Goal: Task Accomplishment & Management: Manage account settings

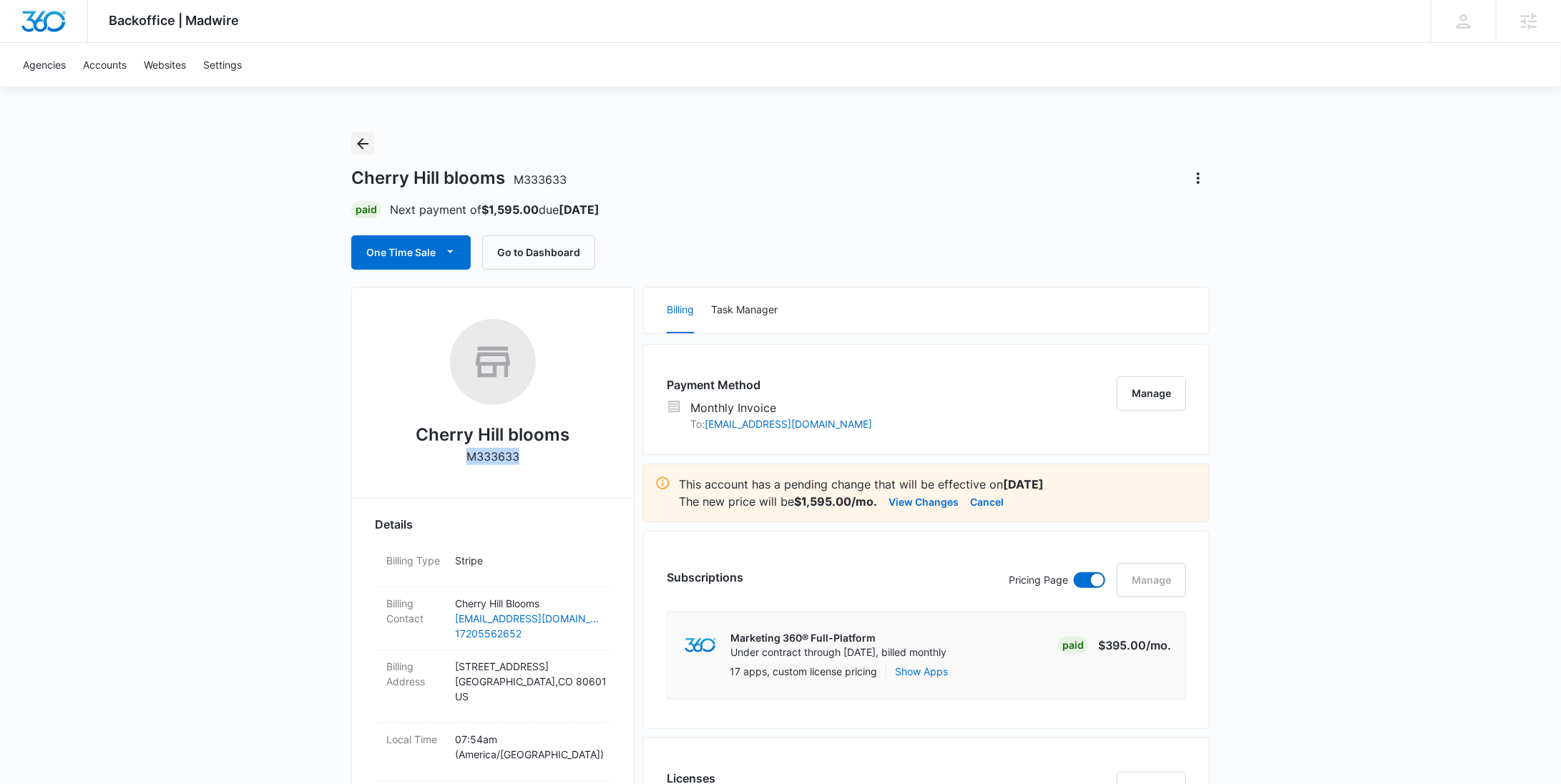
click at [371, 142] on icon "Back" at bounding box center [363, 144] width 17 height 17
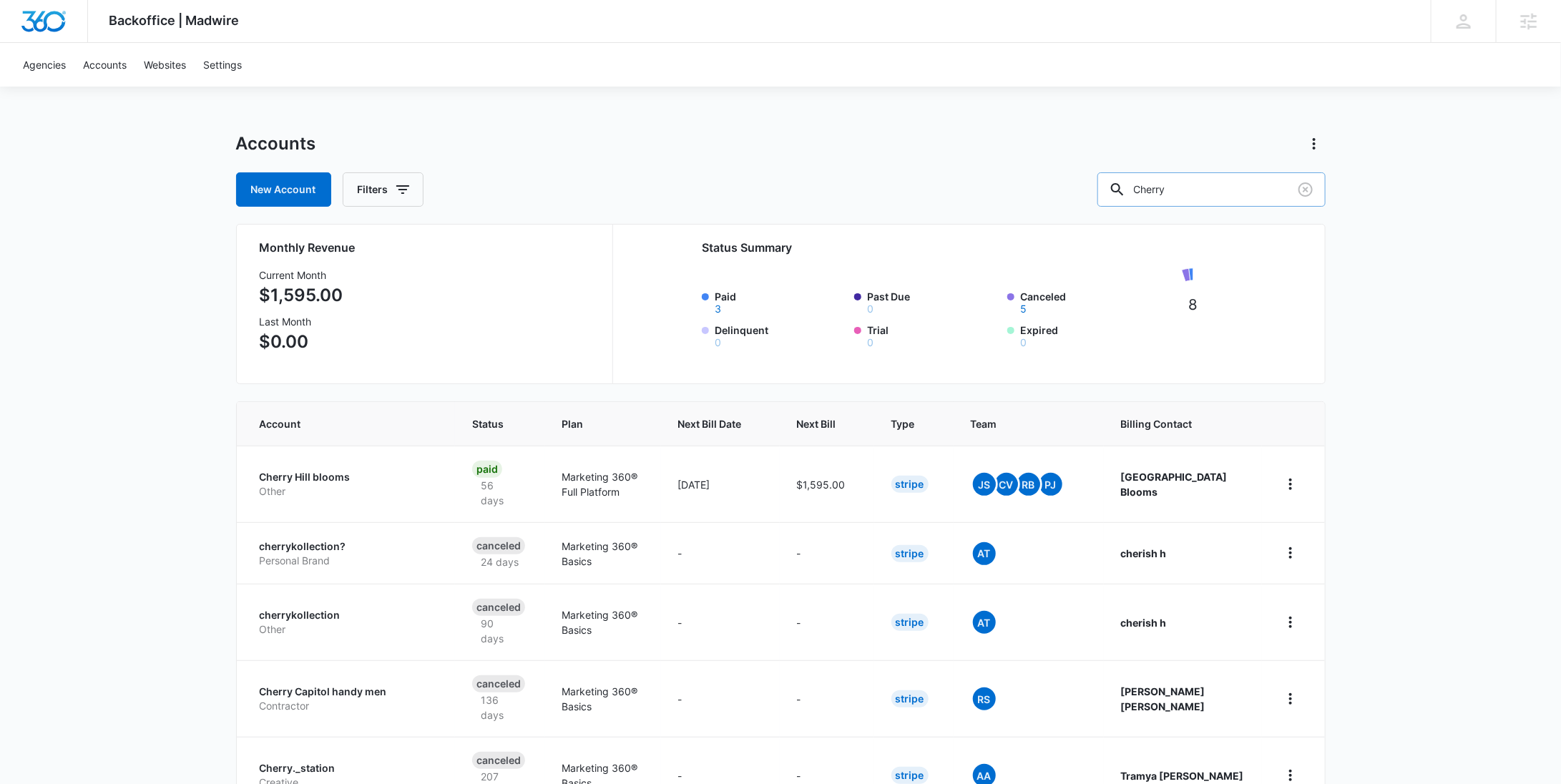
drag, startPoint x: 1239, startPoint y: 194, endPoint x: 1148, endPoint y: 193, distance: 91.0
click at [1150, 193] on div "Cherry" at bounding box center [1211, 189] width 228 height 34
paste input "M329724"
type input "M329724"
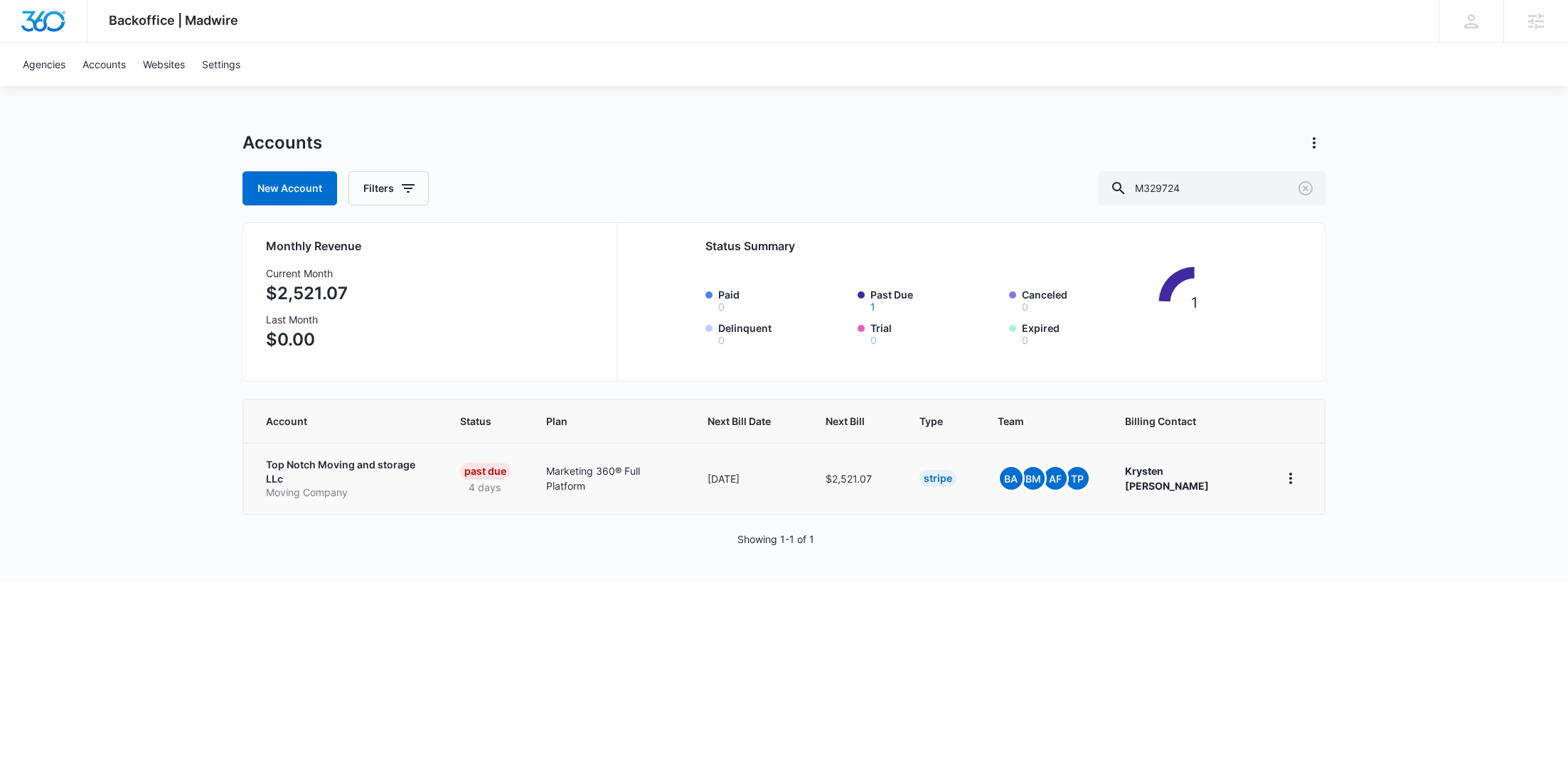
click at [381, 486] on p "Moving Company" at bounding box center [346, 493] width 160 height 15
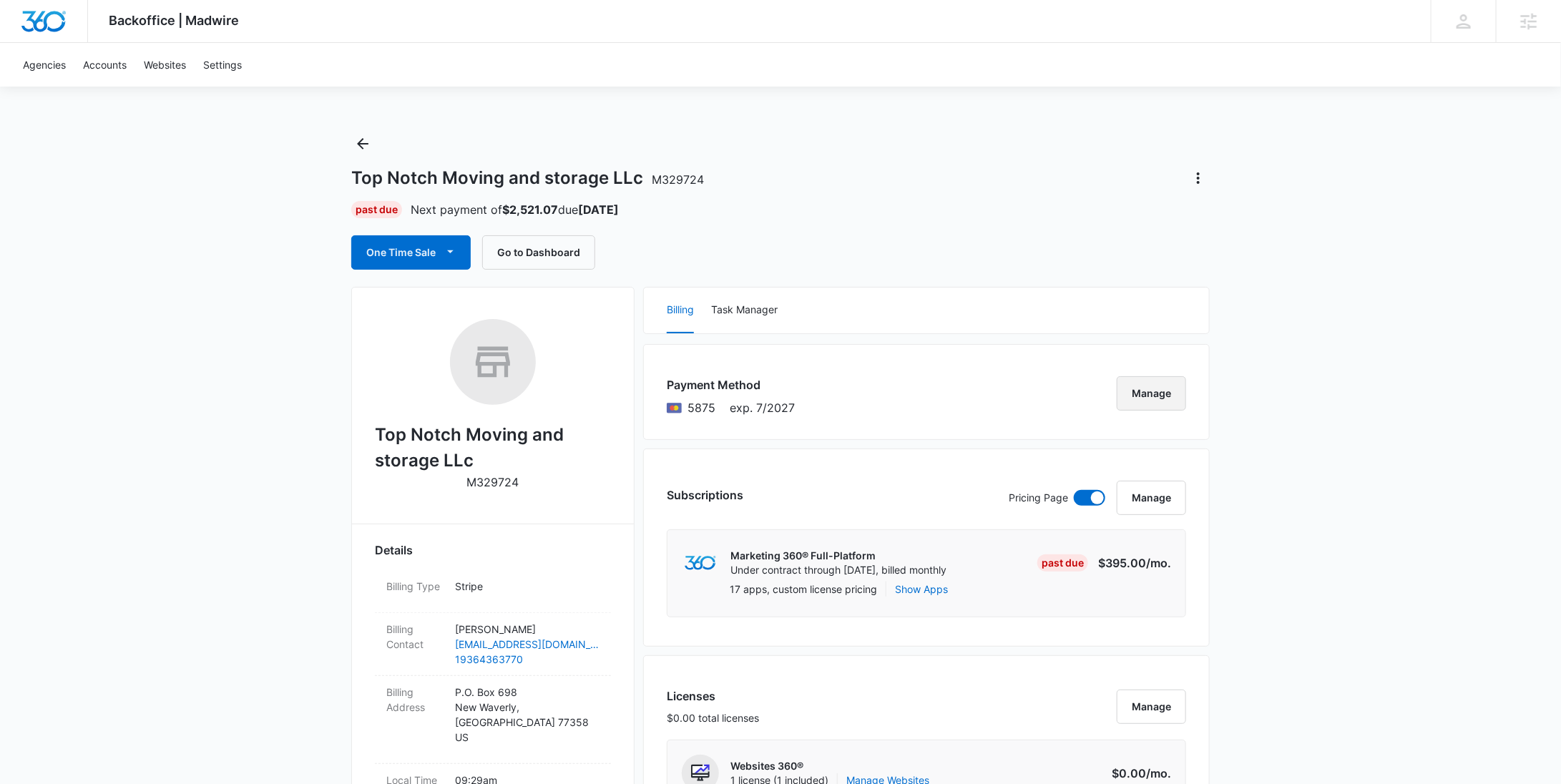
click at [1137, 397] on button "Manage" at bounding box center [1151, 393] width 69 height 34
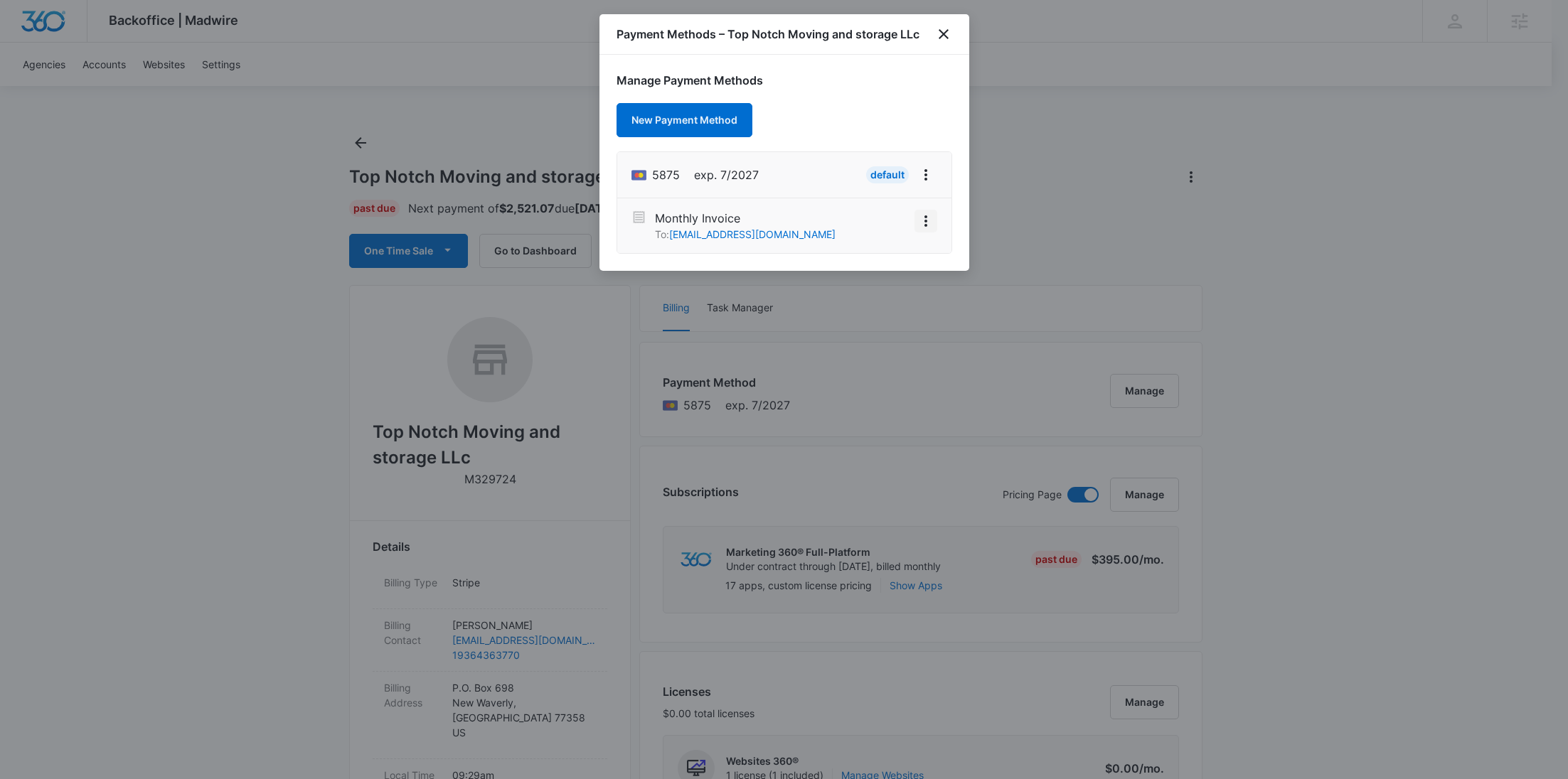
click at [928, 228] on icon "View More" at bounding box center [926, 220] width 17 height 17
click at [886, 185] on div "Activate" at bounding box center [883, 181] width 38 height 10
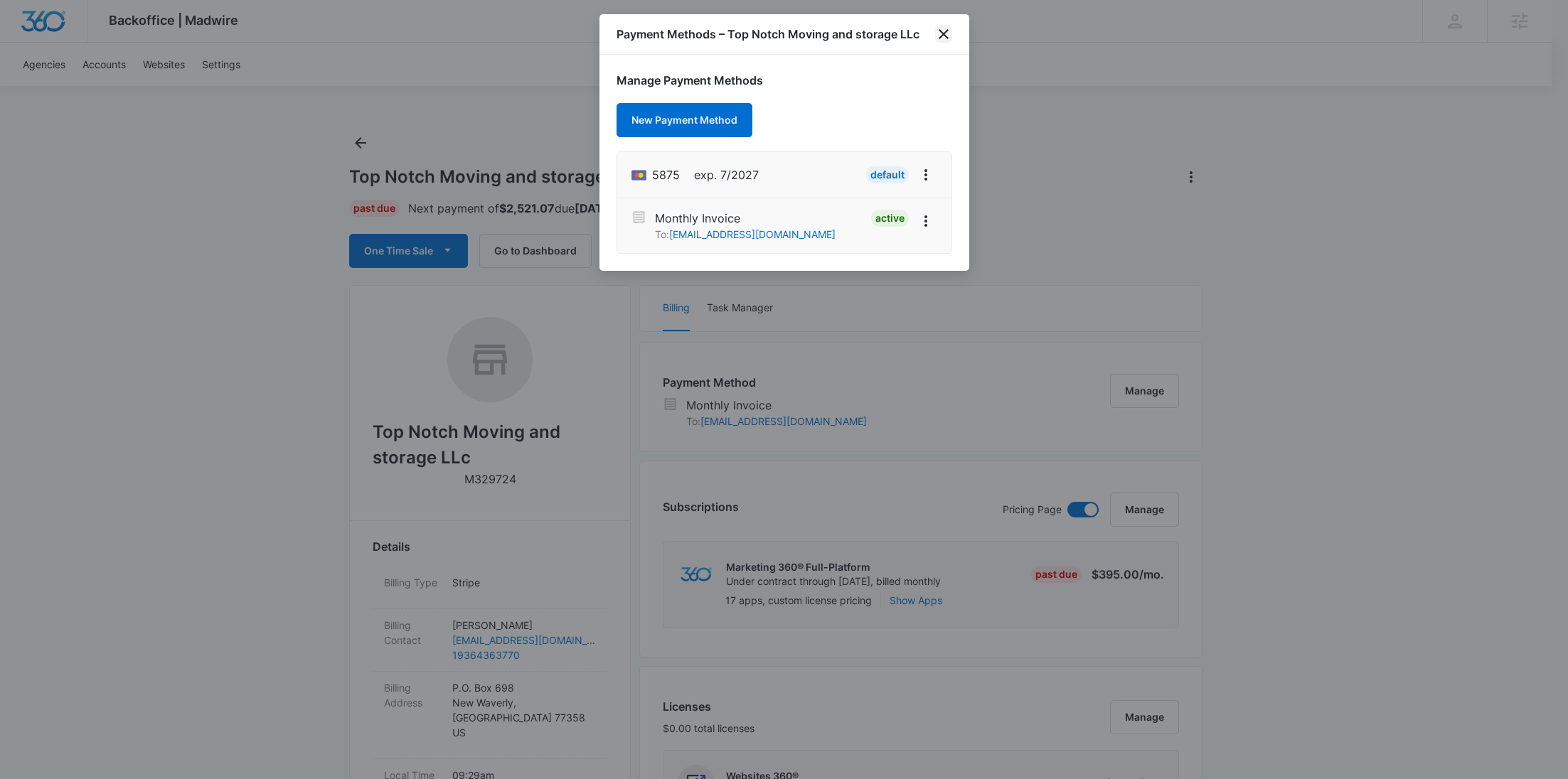
click at [945, 33] on icon "close" at bounding box center [943, 34] width 10 height 10
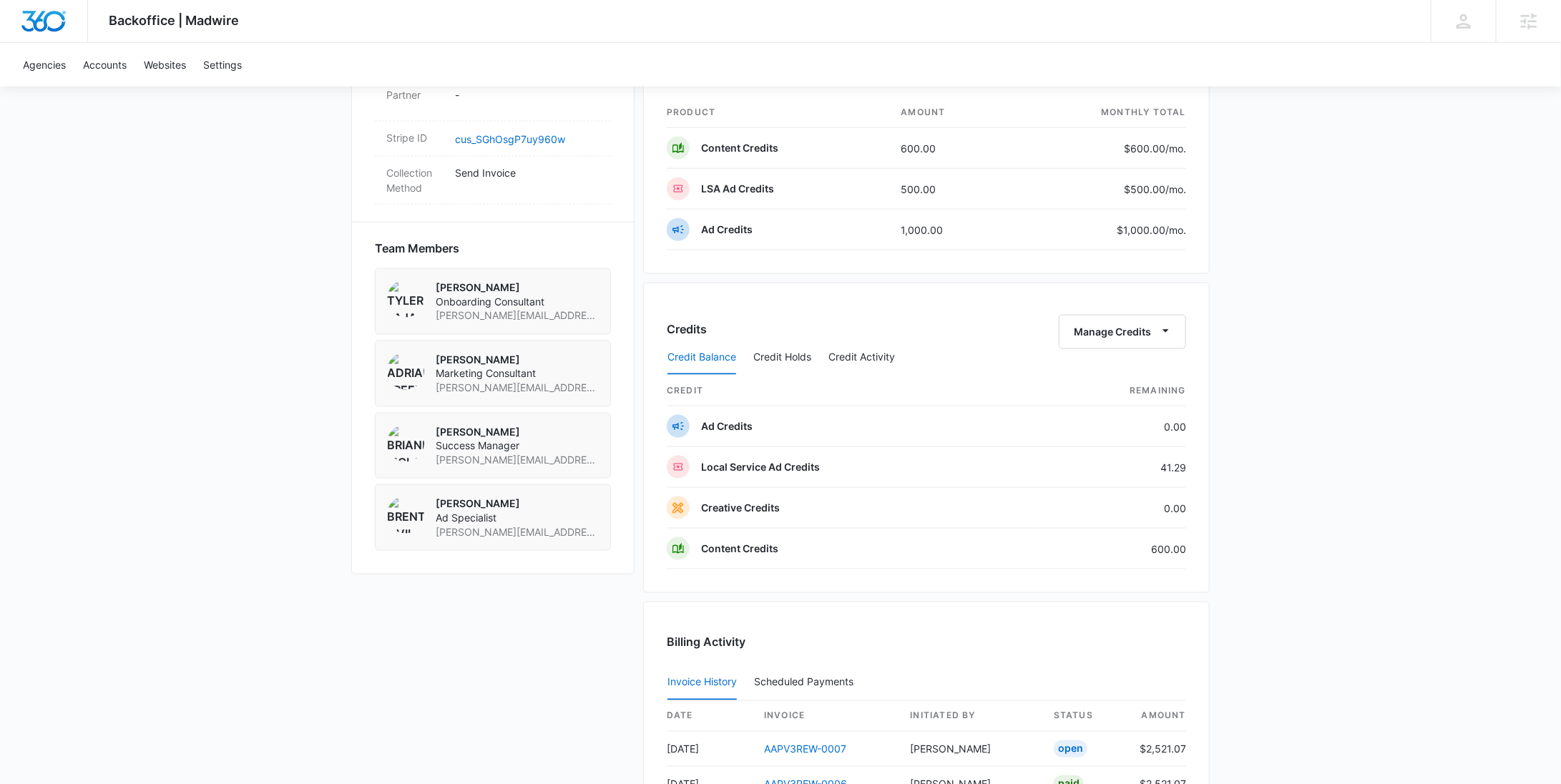
scroll to position [928, 0]
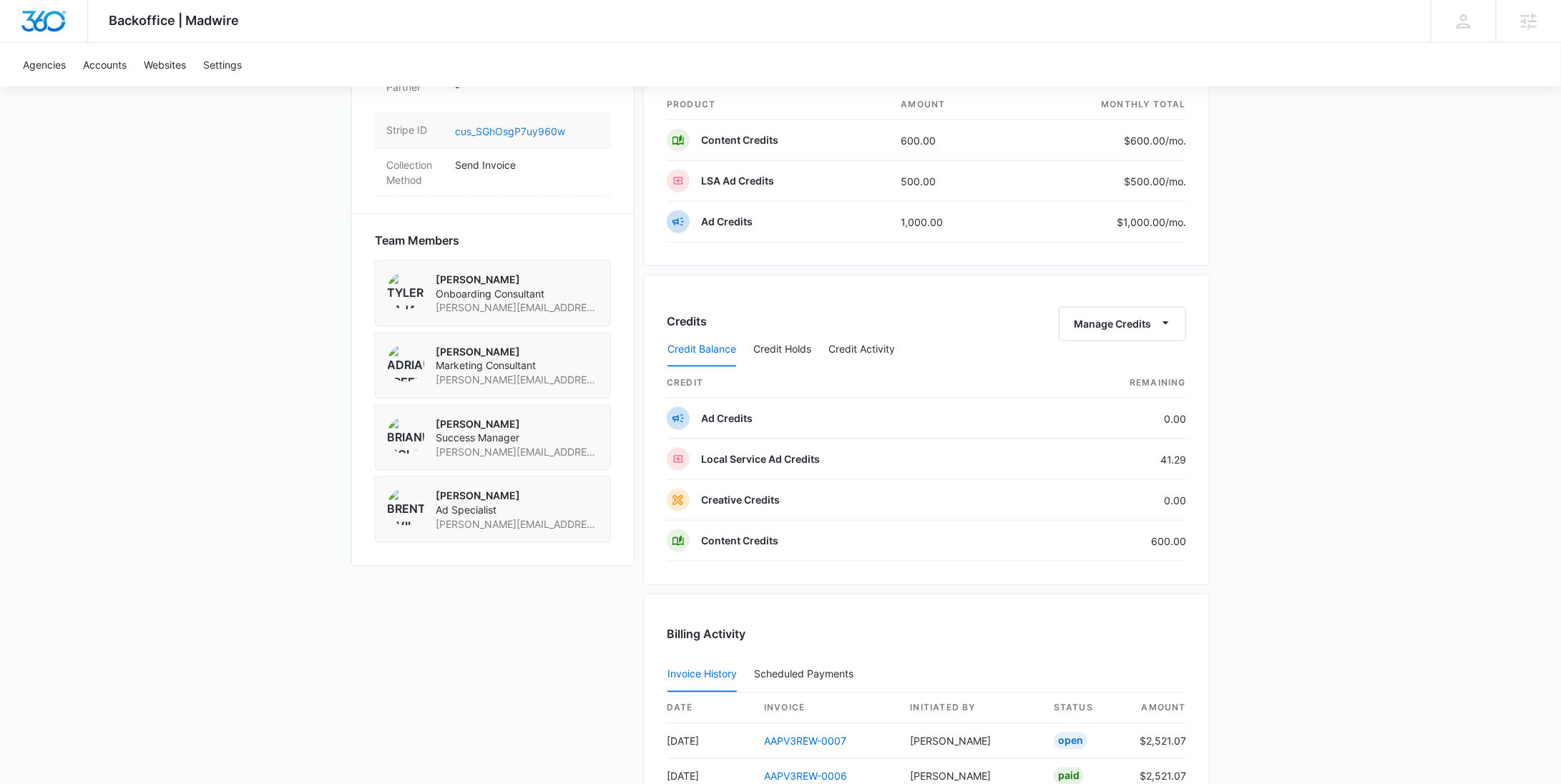
click at [528, 125] on link "cus_SGhOsgP7uy960w" at bounding box center [510, 131] width 110 height 12
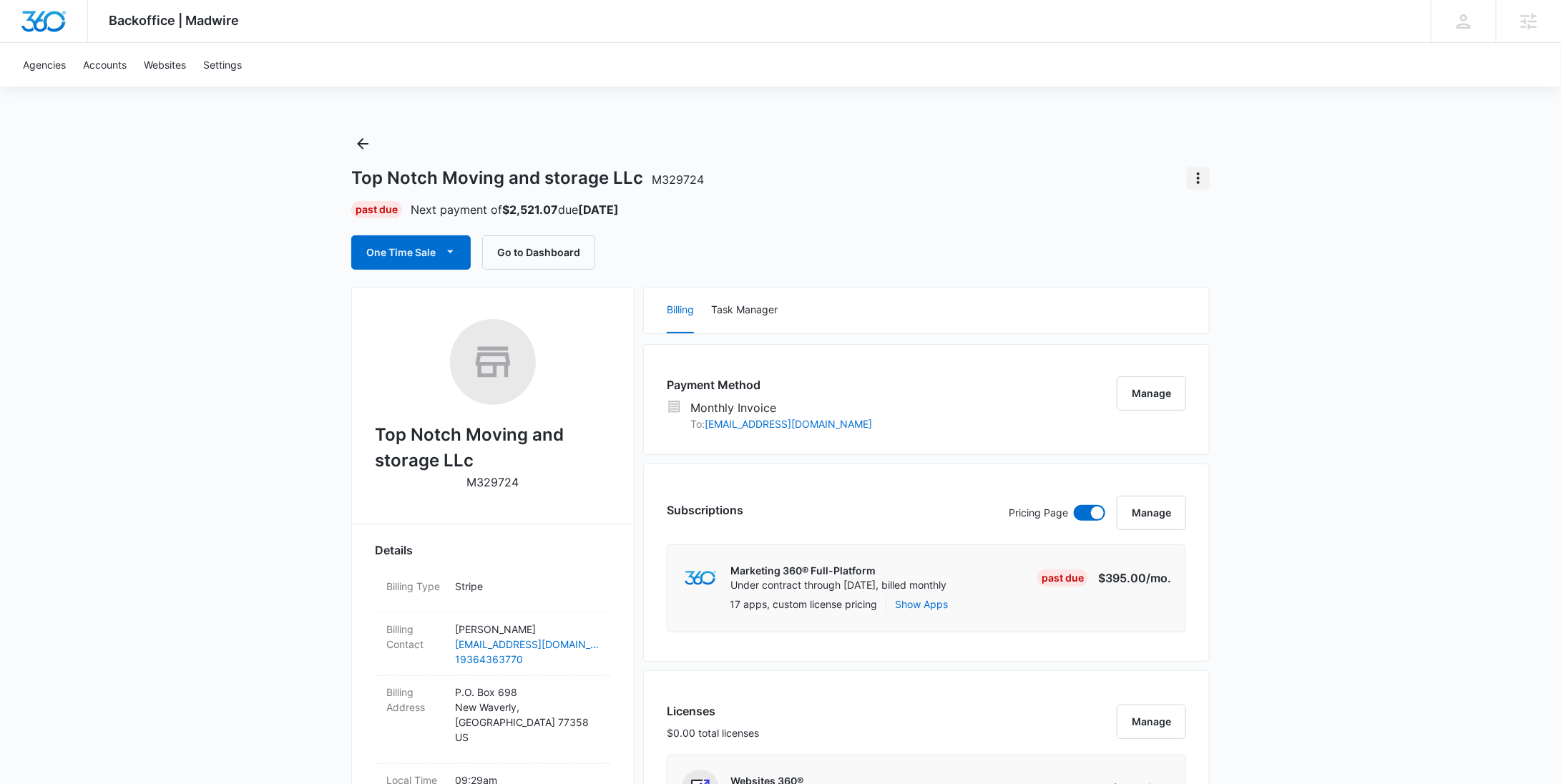
click at [1199, 175] on icon "Actions" at bounding box center [1198, 178] width 17 height 17
click at [1220, 213] on div "Update Status" at bounding box center [1240, 218] width 70 height 10
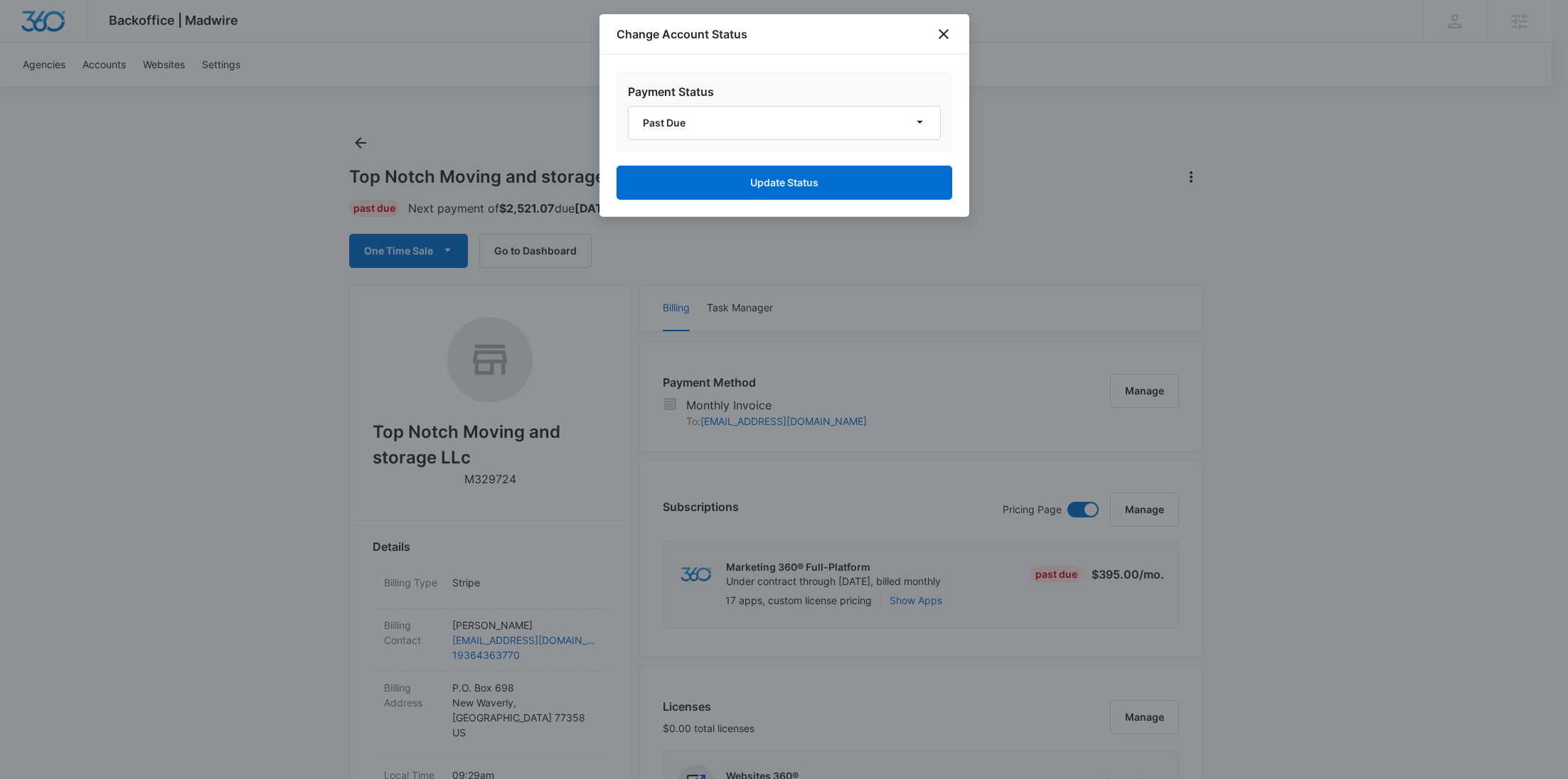
click at [764, 145] on div "Payment Status Past Due" at bounding box center [784, 112] width 336 height 80
click at [758, 121] on button "Past Due" at bounding box center [784, 123] width 313 height 34
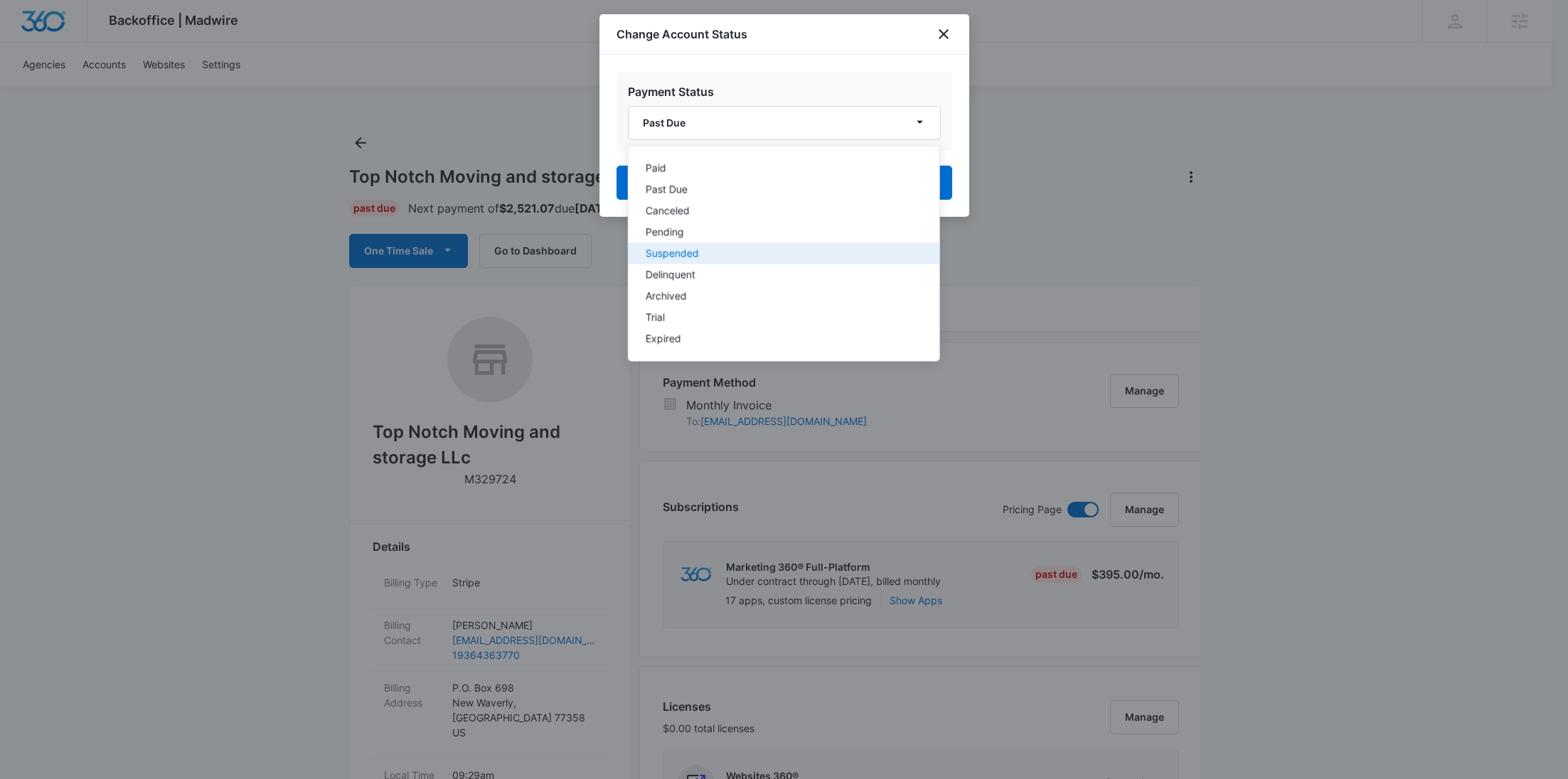
click at [725, 262] on button "Suspended" at bounding box center [783, 253] width 311 height 21
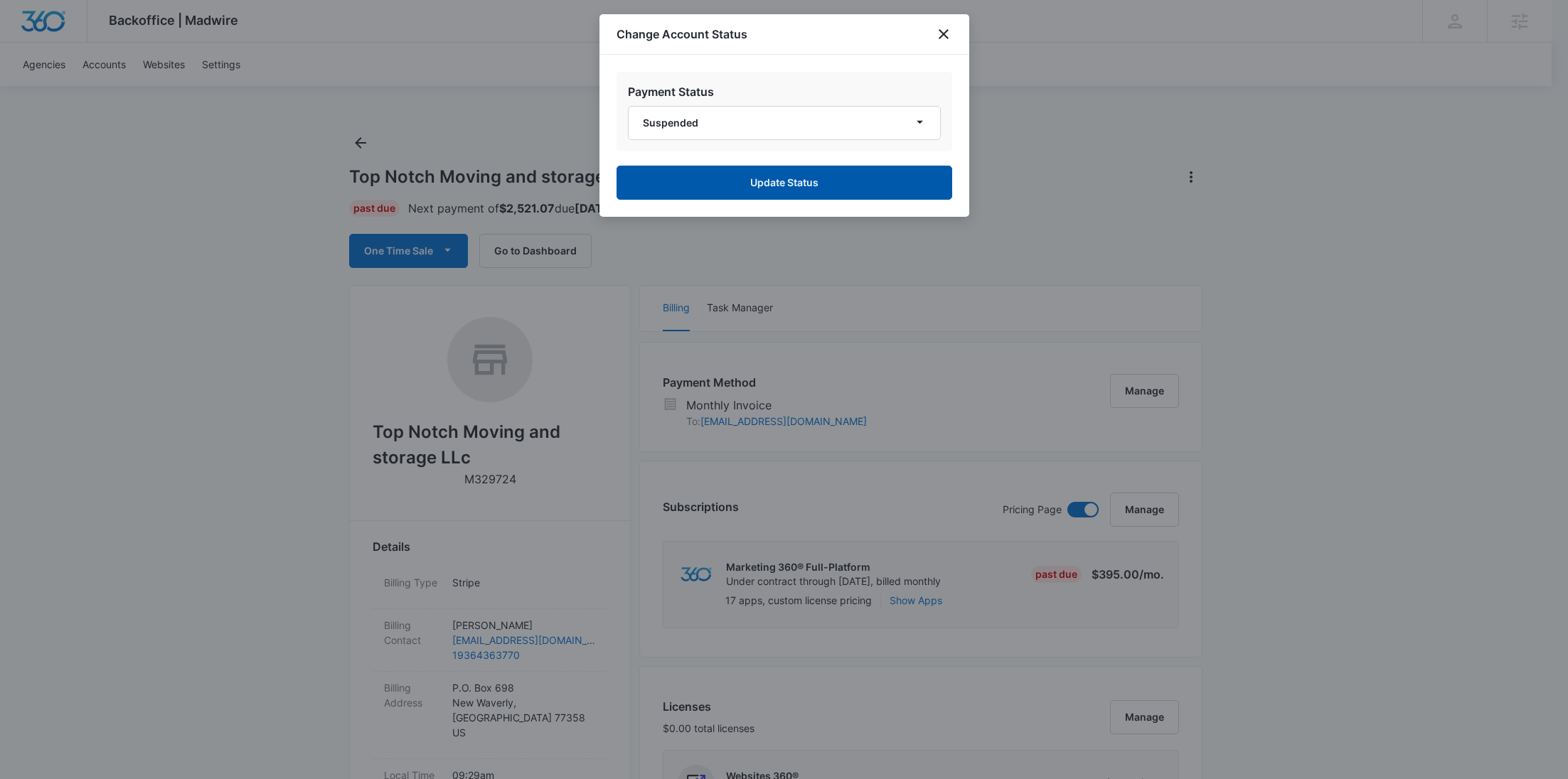
click at [780, 176] on button "Update Status" at bounding box center [784, 182] width 336 height 34
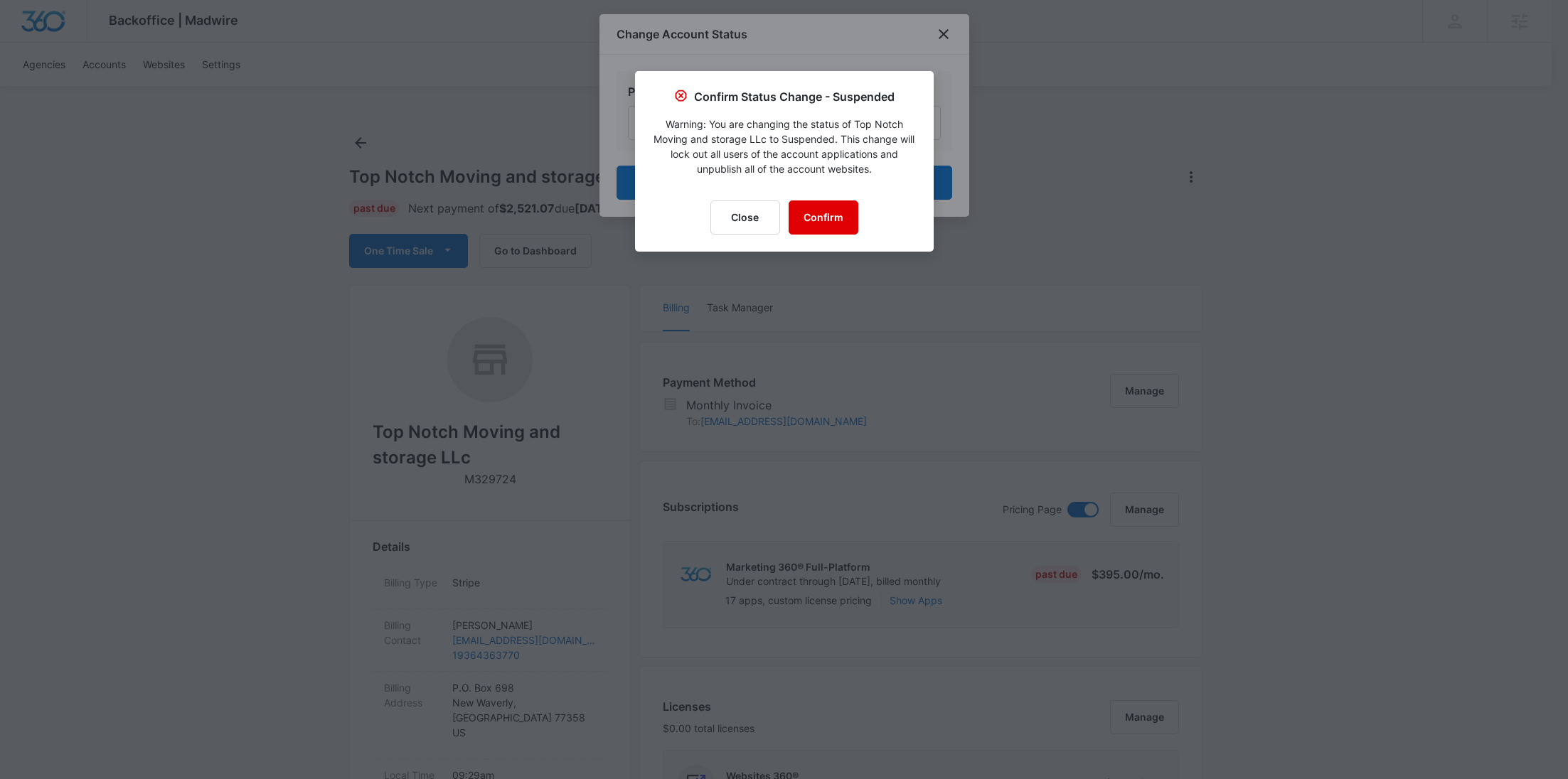
click at [833, 216] on button "Confirm" at bounding box center [823, 217] width 70 height 34
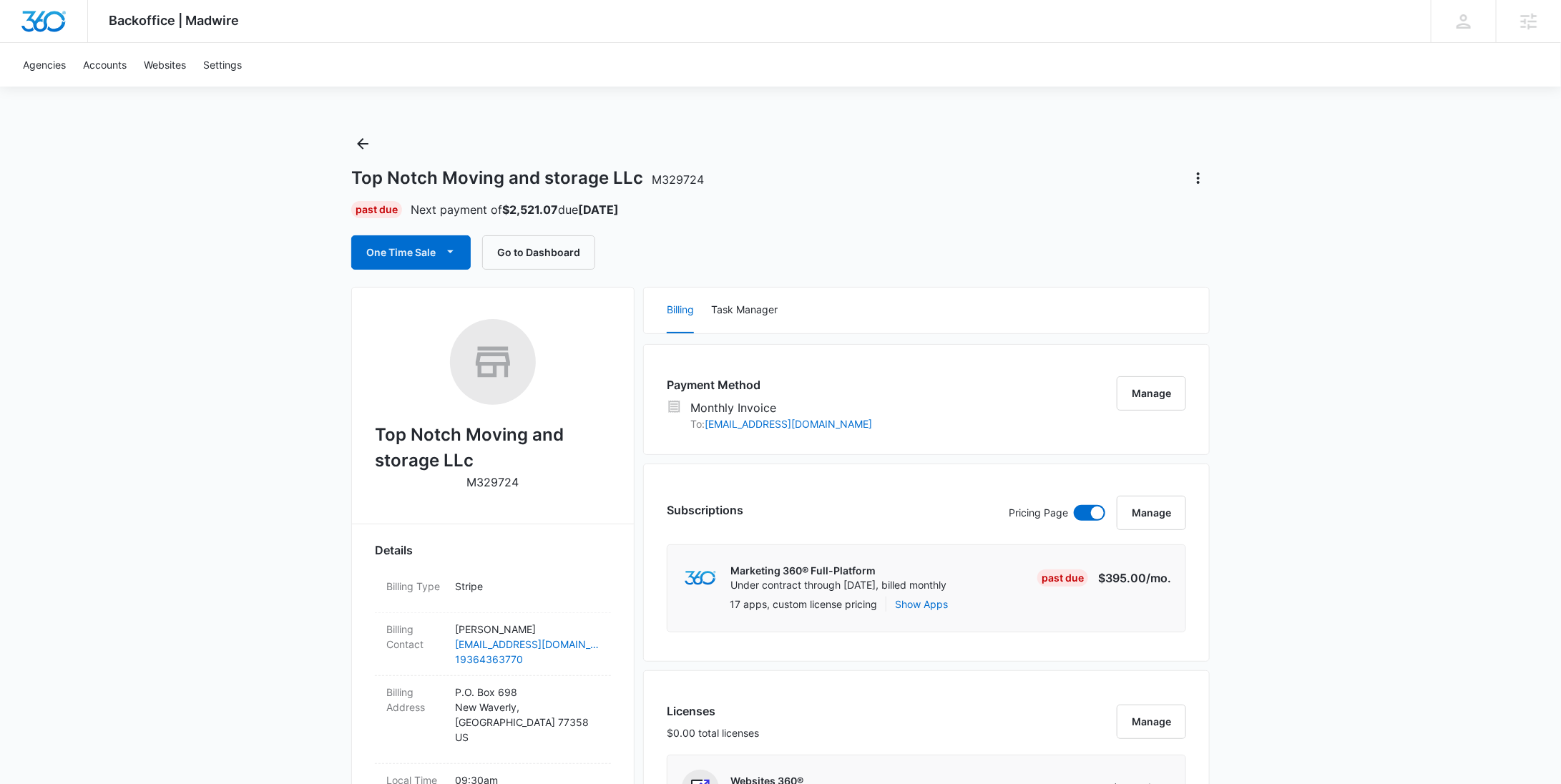
click at [596, 474] on div "Top Notch Moving and storage LLc M329724" at bounding box center [492, 409] width 237 height 181
click at [502, 481] on p "M329724" at bounding box center [493, 482] width 52 height 17
copy p "M329724"
click at [364, 140] on icon "Back" at bounding box center [363, 144] width 17 height 17
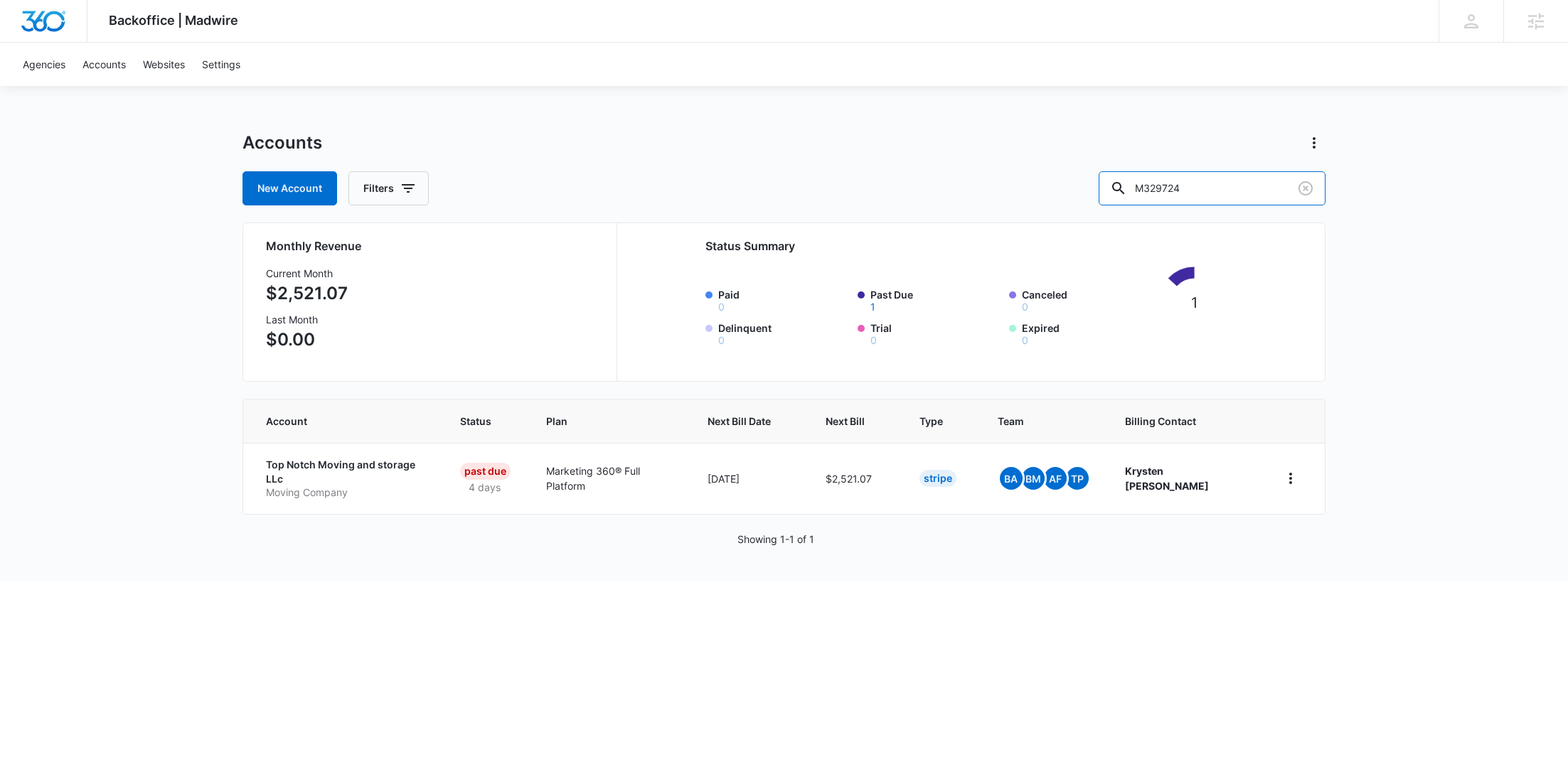
drag, startPoint x: 1114, startPoint y: 192, endPoint x: 1069, endPoint y: 192, distance: 45.0
click at [1070, 192] on div "New Account Filters M329724" at bounding box center [784, 187] width 1083 height 34
paste input "11547"
type input "M311547"
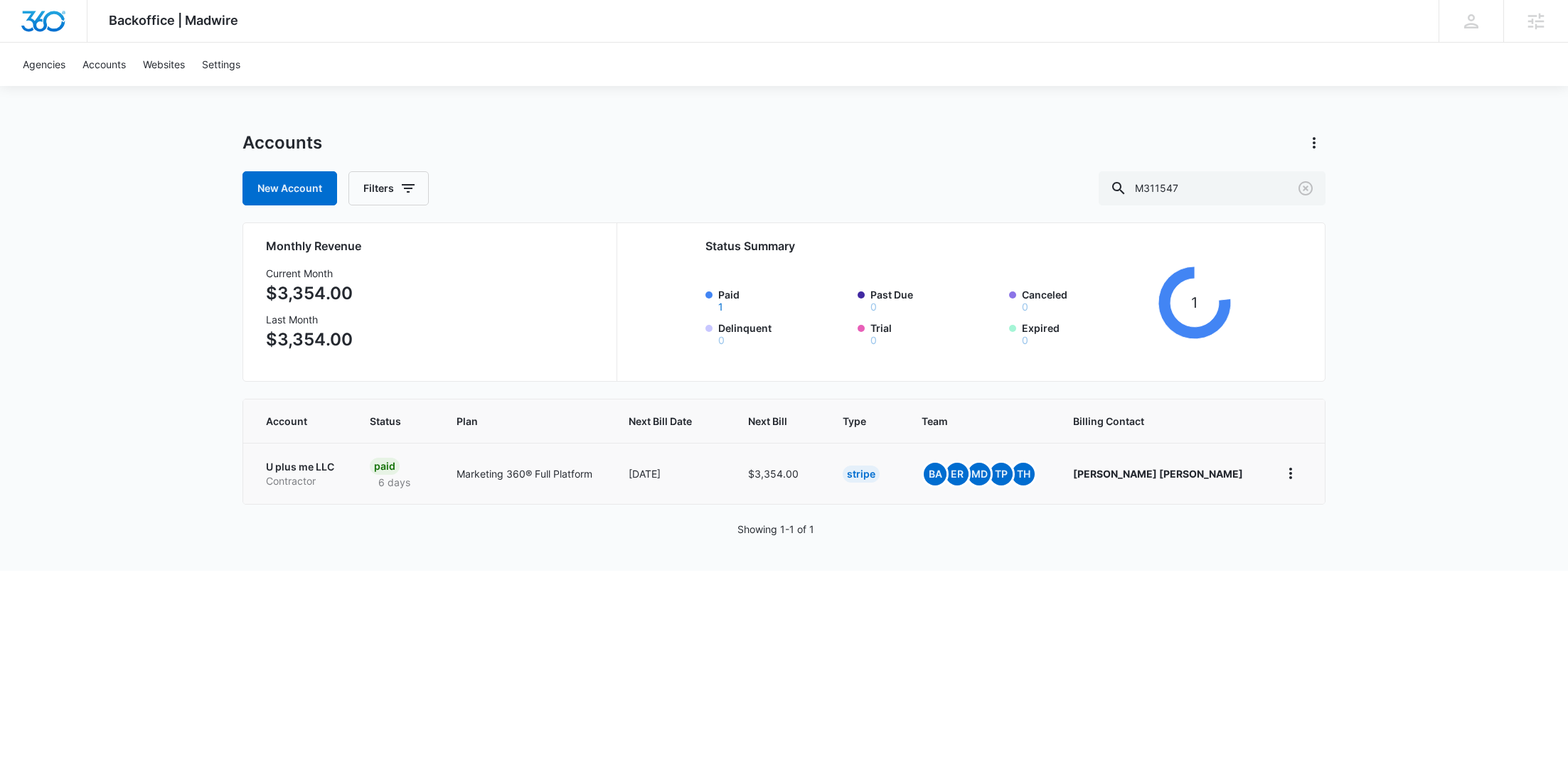
click at [327, 471] on p "U plus me LLC" at bounding box center [301, 467] width 70 height 15
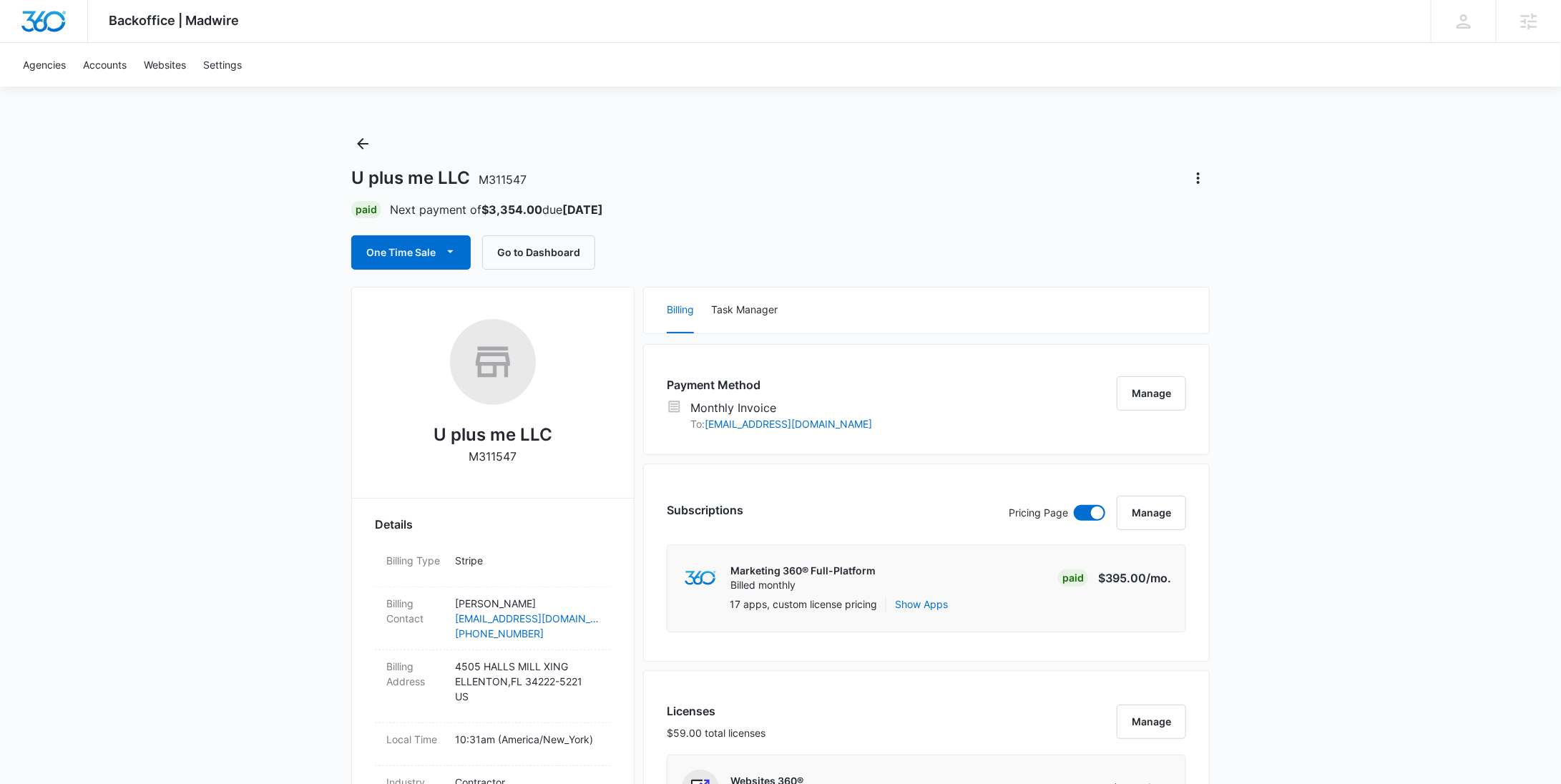
click at [480, 452] on p "M311547" at bounding box center [493, 456] width 48 height 17
copy p "M311547"
click at [1198, 183] on icon "Actions" at bounding box center [1197, 178] width 3 height 11
click at [1205, 262] on div "Close Account" at bounding box center [1240, 260] width 70 height 10
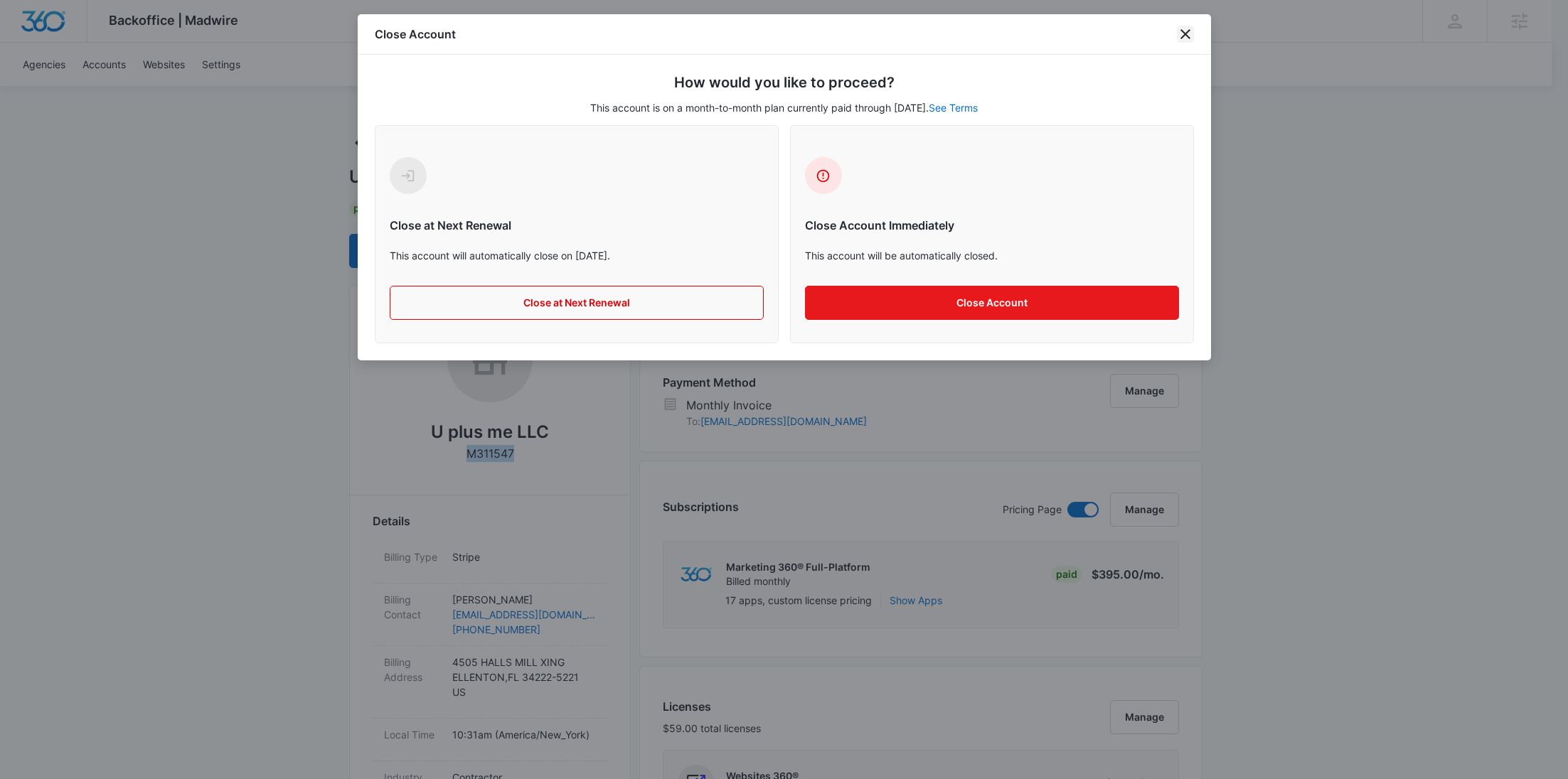
click at [1189, 33] on icon "close" at bounding box center [1185, 34] width 17 height 17
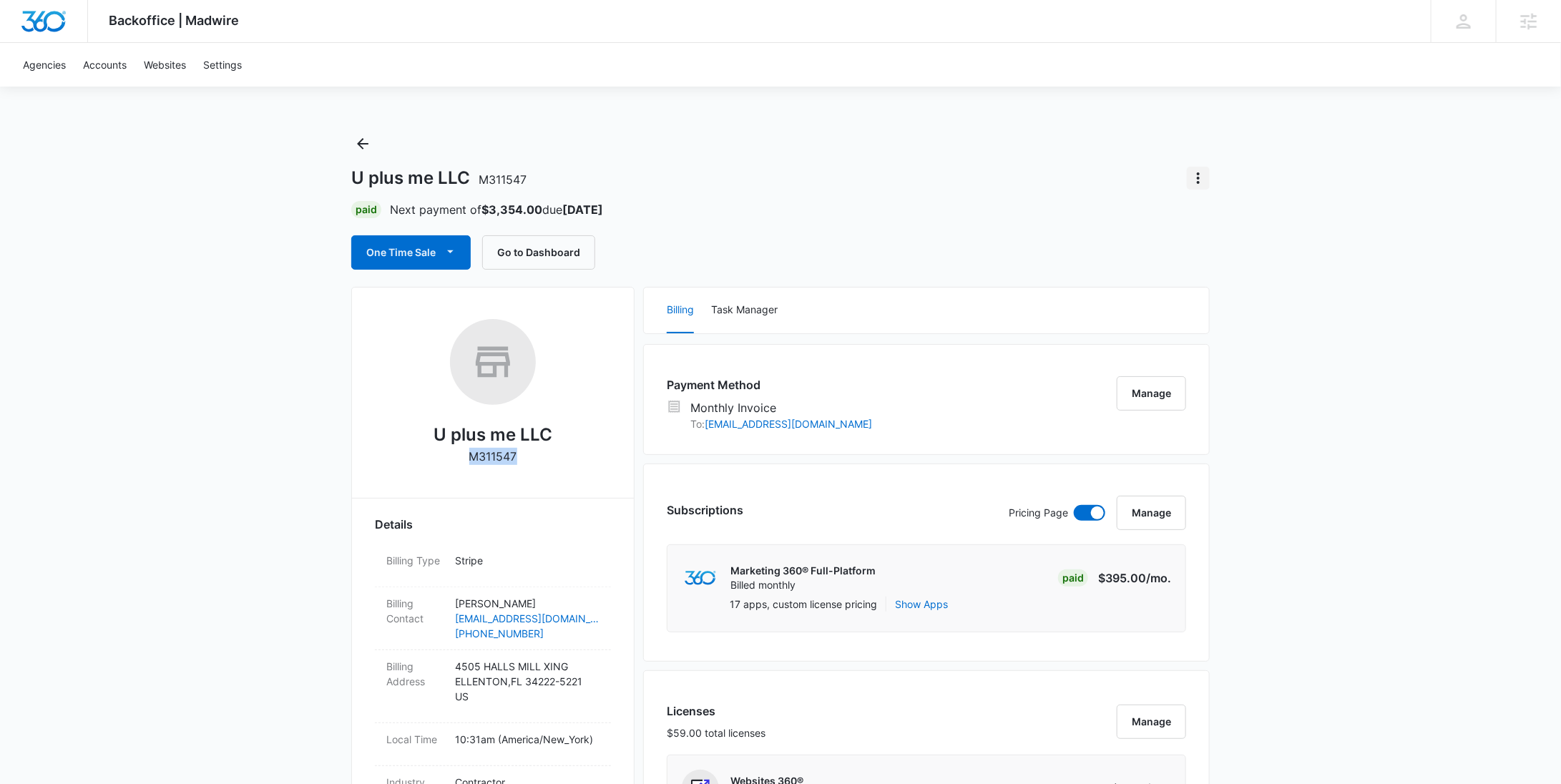
drag, startPoint x: 1206, startPoint y: 167, endPoint x: 1209, endPoint y: 174, distance: 7.6
click at [1206, 168] on button "Actions" at bounding box center [1198, 178] width 23 height 23
click at [1221, 260] on div "Close Account" at bounding box center [1240, 260] width 70 height 10
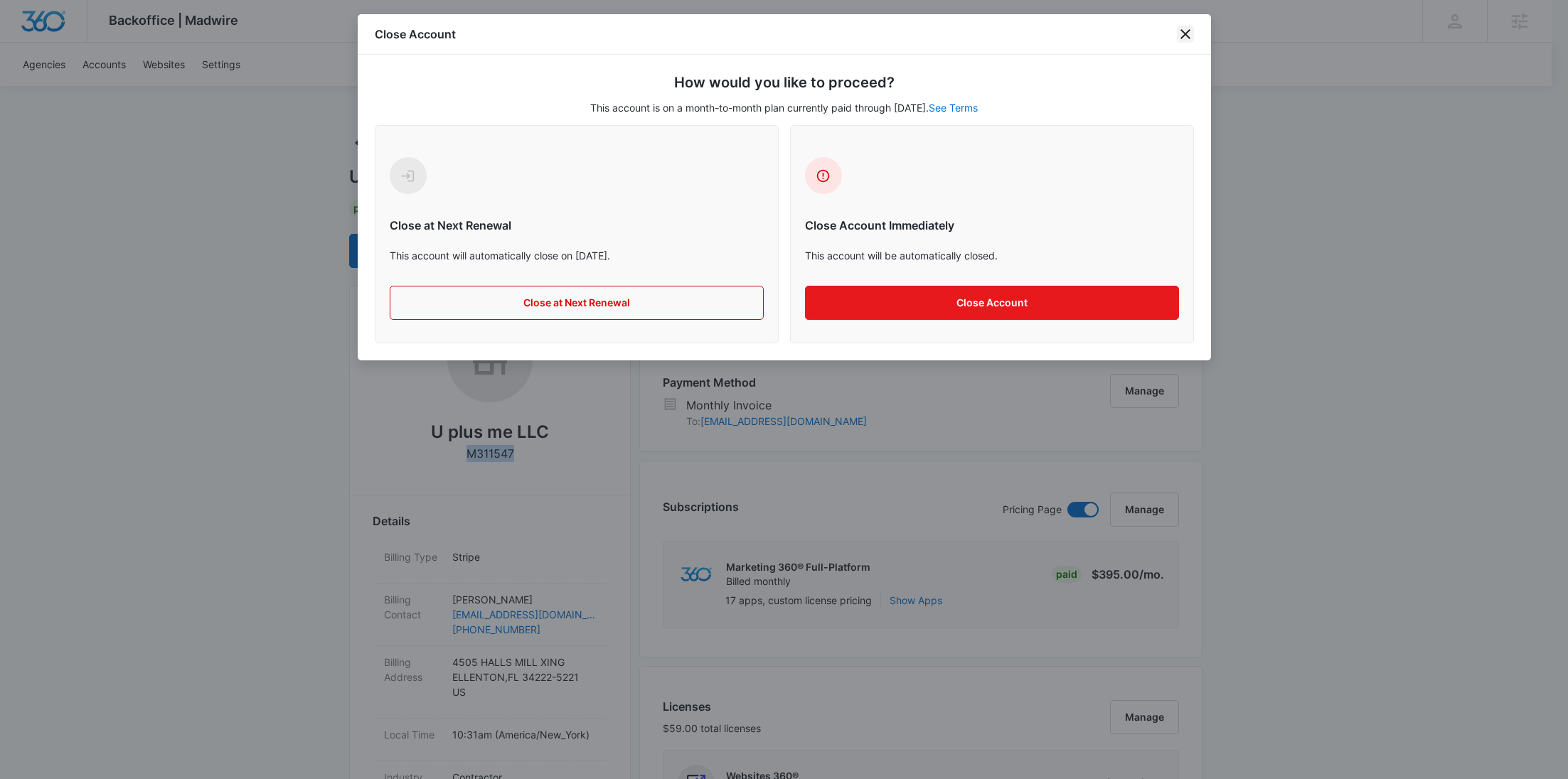
click at [1179, 38] on icon "close" at bounding box center [1185, 34] width 17 height 17
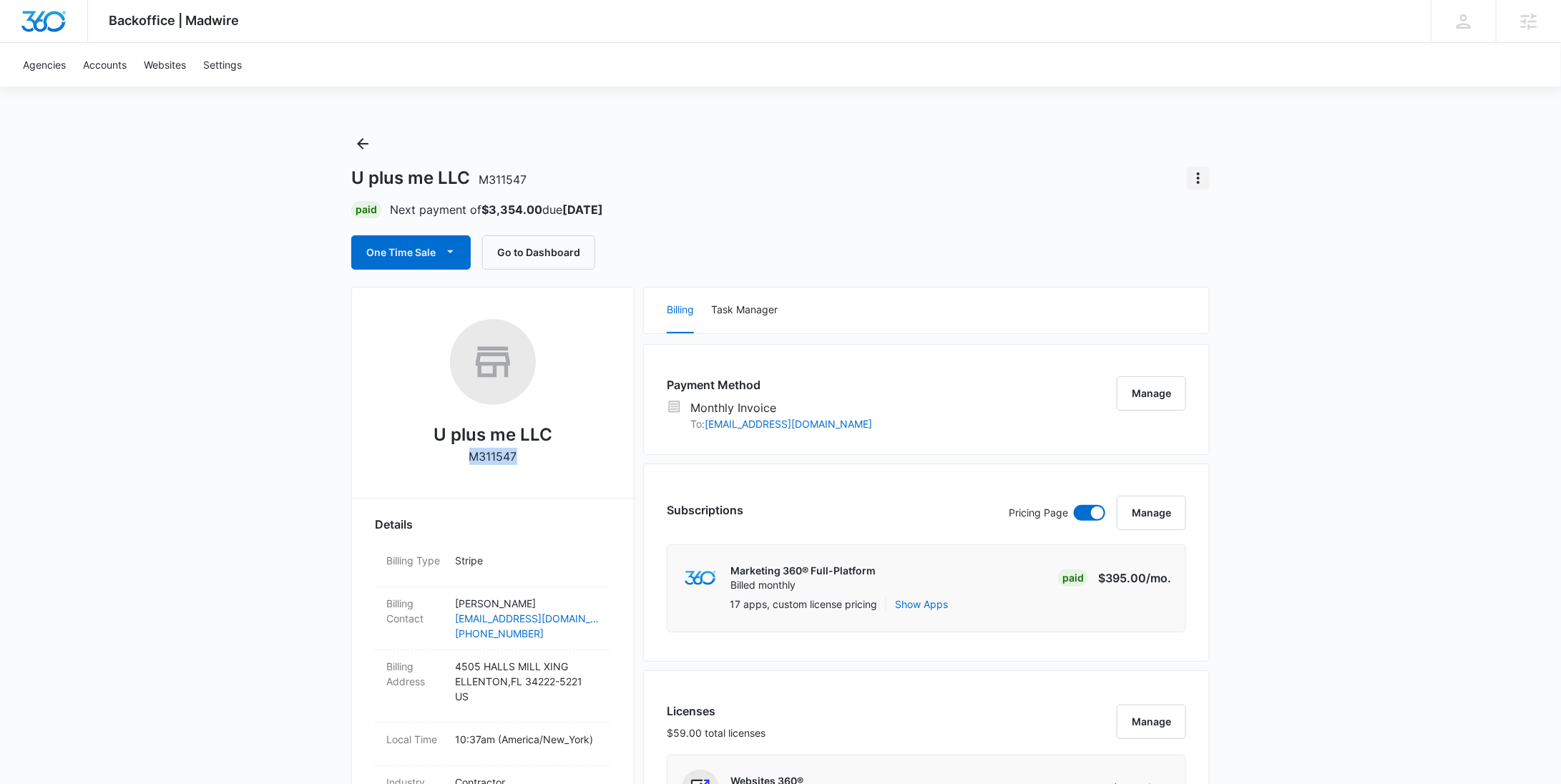
click at [1198, 176] on icon "Actions" at bounding box center [1198, 178] width 17 height 17
click at [1219, 217] on div "Update Status" at bounding box center [1240, 218] width 70 height 10
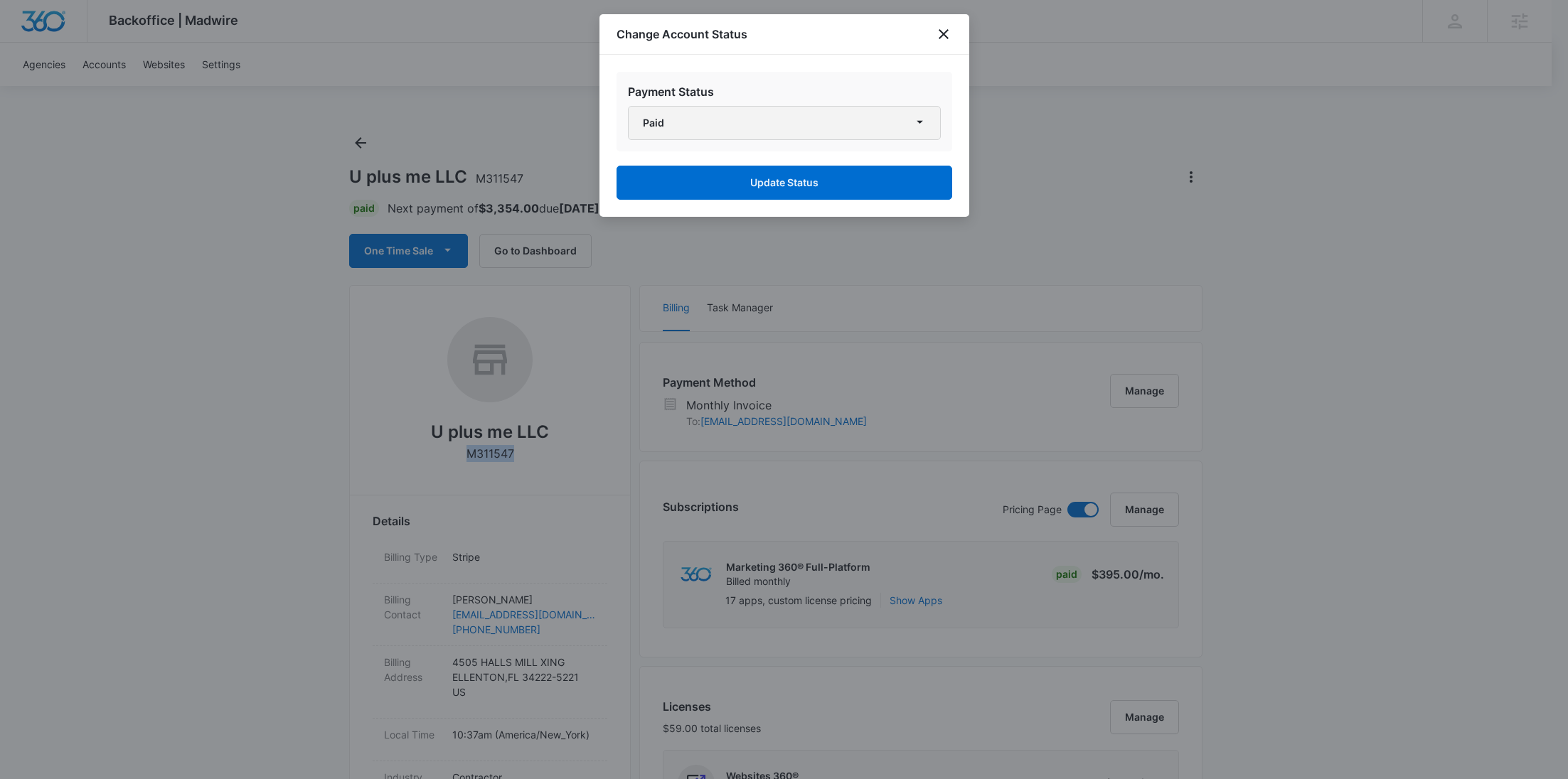
click at [854, 114] on button "Paid" at bounding box center [784, 123] width 313 height 34
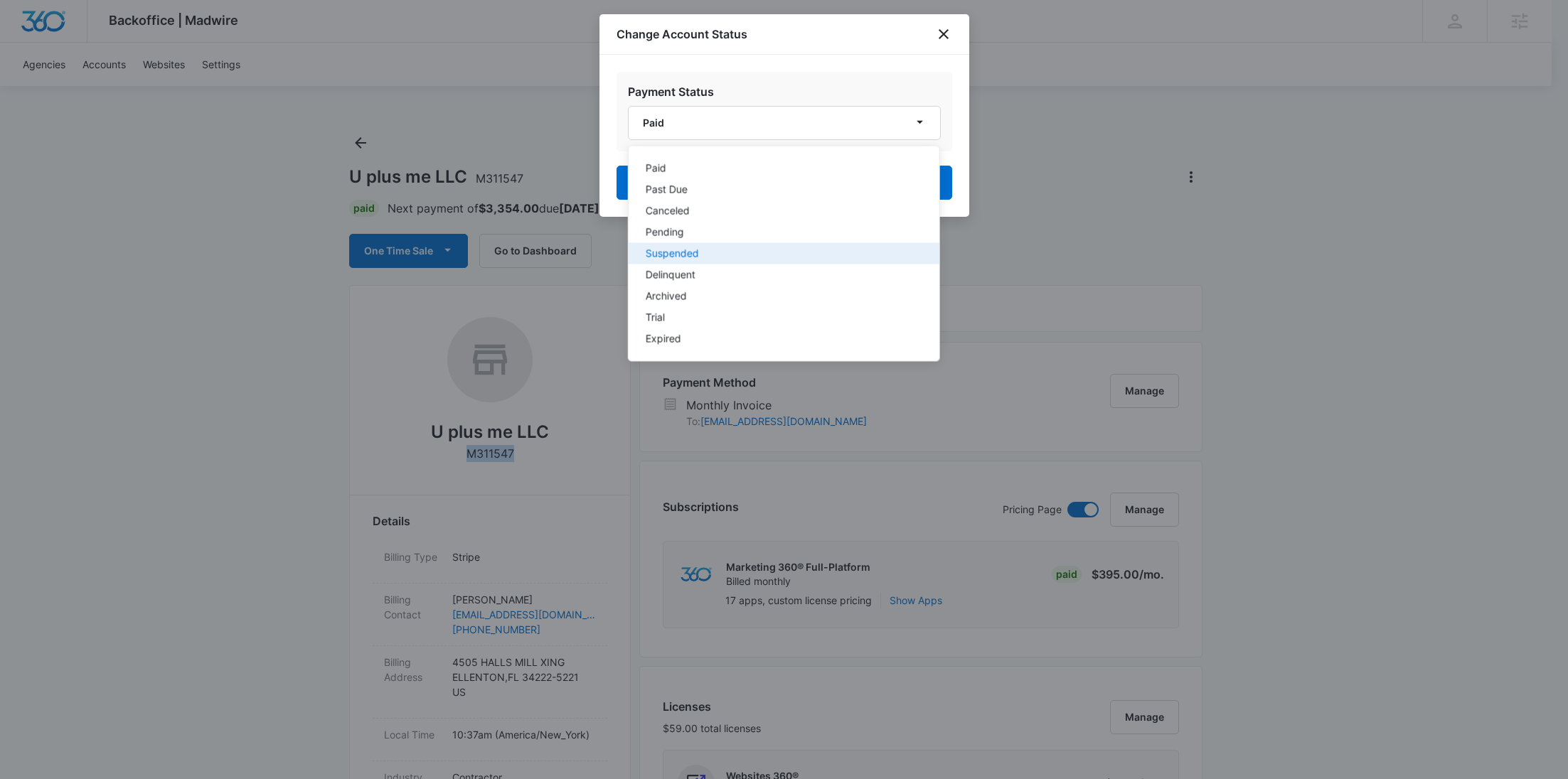
drag, startPoint x: 702, startPoint y: 251, endPoint x: 739, endPoint y: 231, distance: 42.1
click at [702, 251] on div "Suspended" at bounding box center [775, 253] width 260 height 10
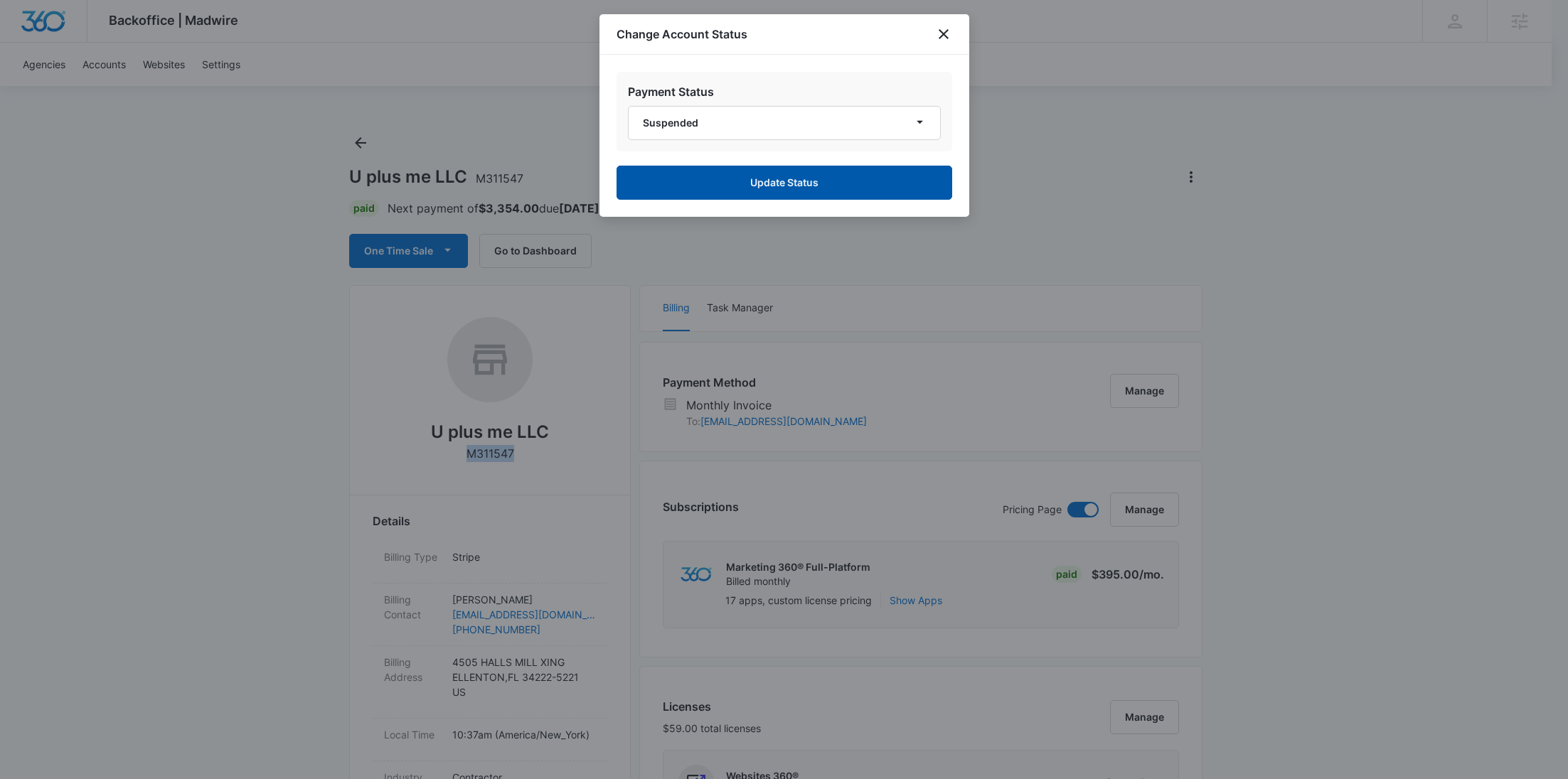
click at [792, 187] on button "Update Status" at bounding box center [784, 182] width 336 height 34
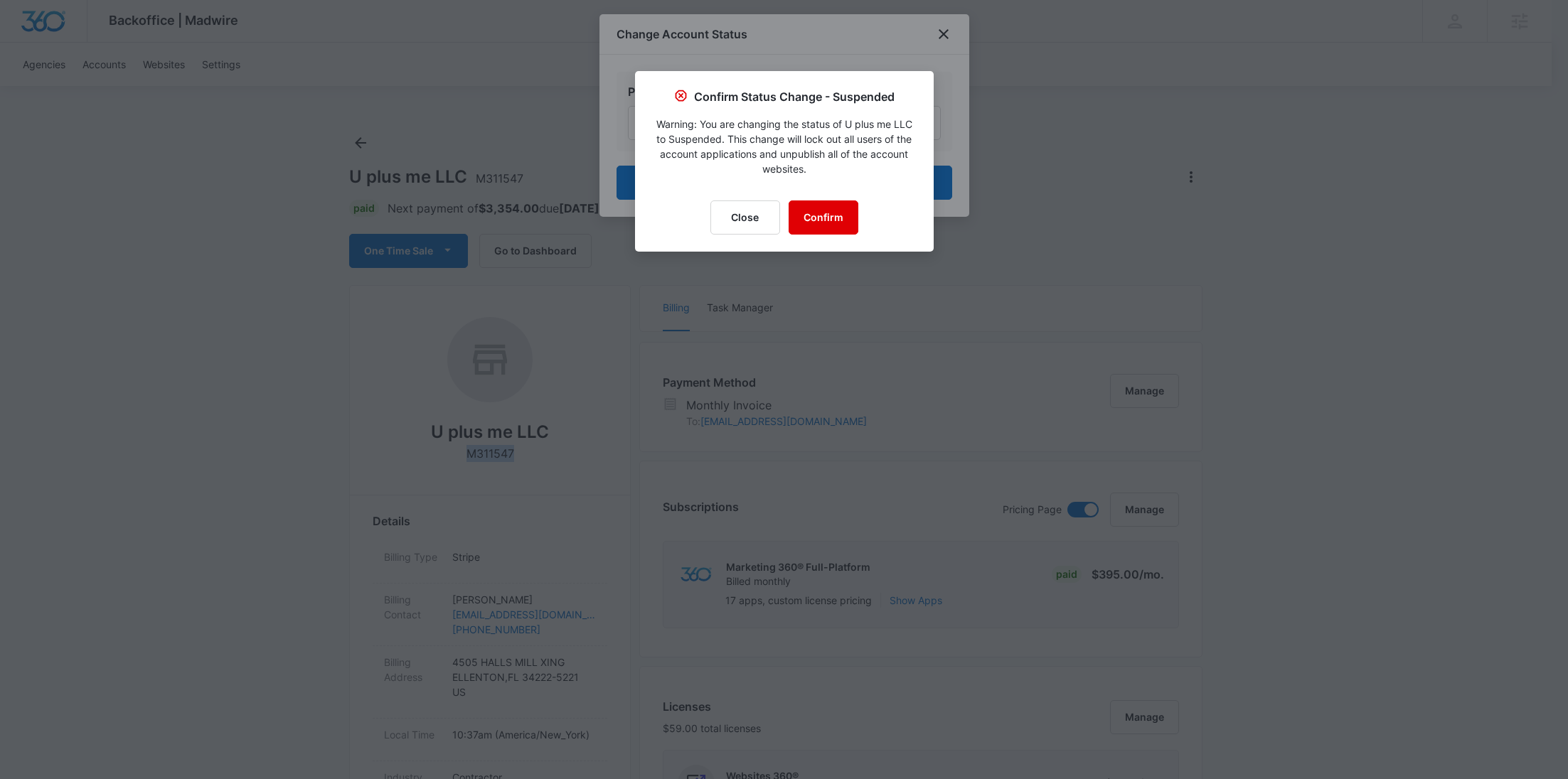
click at [816, 213] on button "Confirm" at bounding box center [823, 217] width 70 height 34
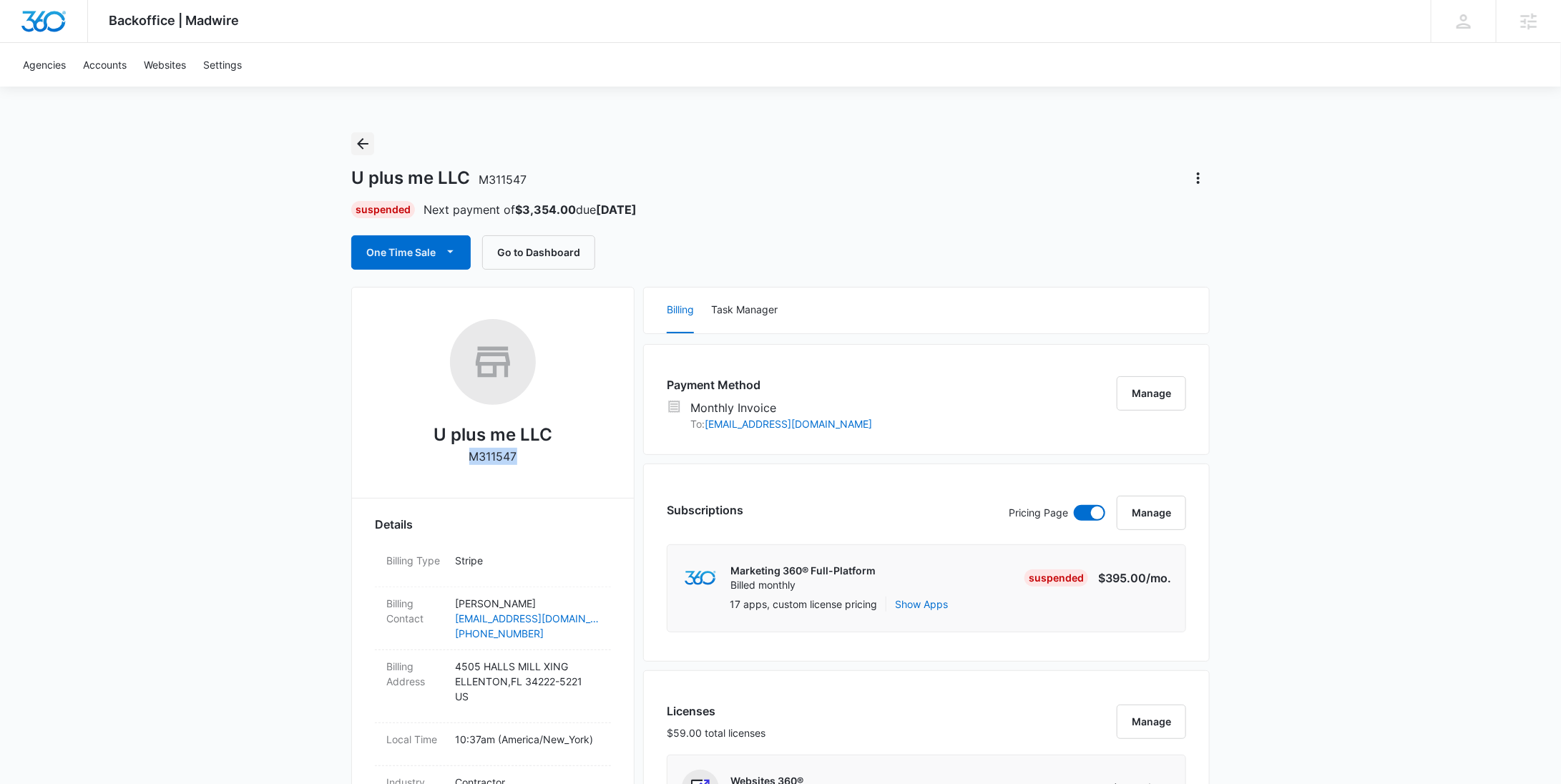
click at [362, 149] on icon "Back" at bounding box center [363, 144] width 17 height 17
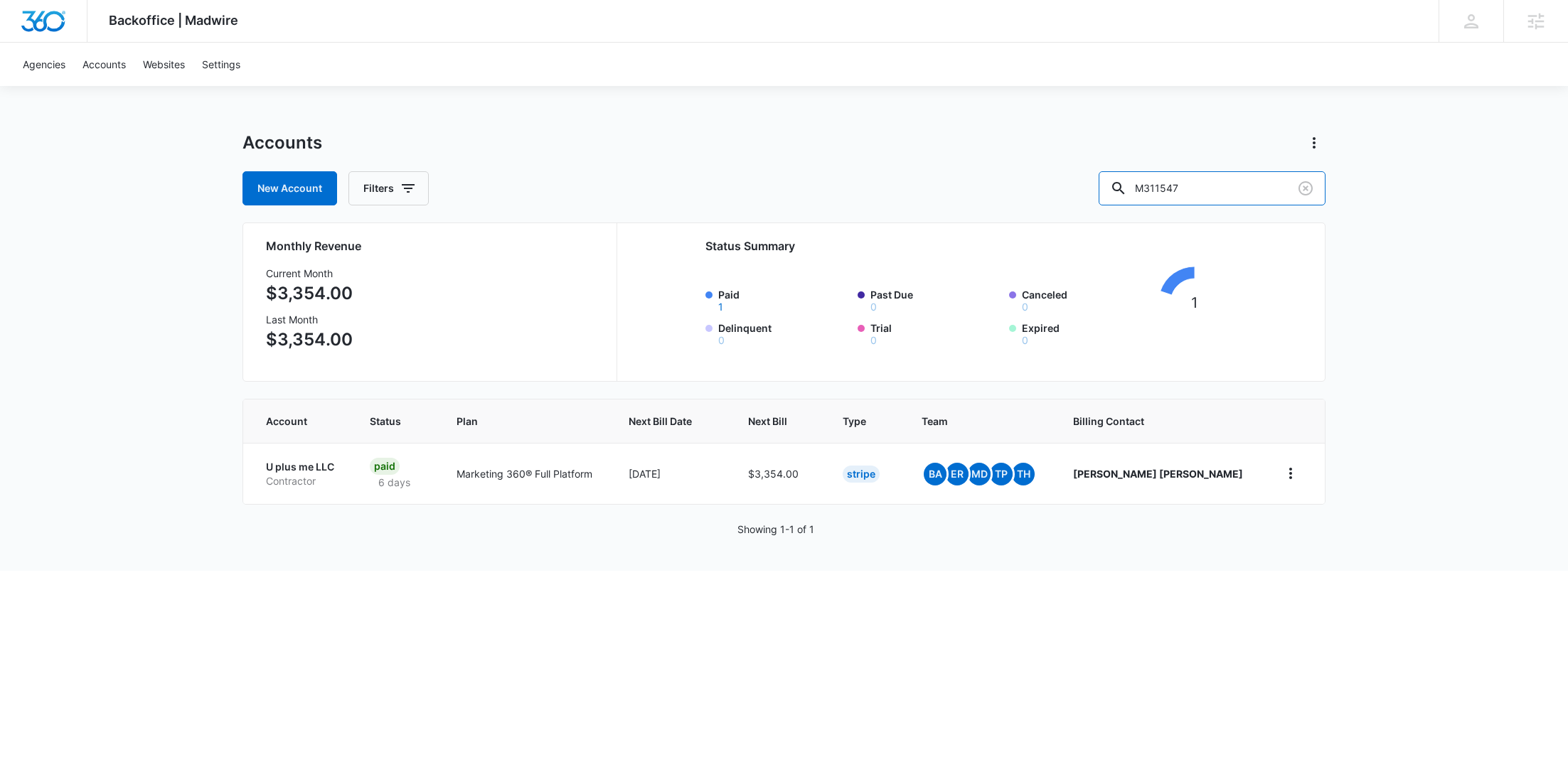
drag, startPoint x: 1266, startPoint y: 187, endPoint x: 1126, endPoint y: 171, distance: 140.9
click at [1126, 171] on div "New Account Filters M311547" at bounding box center [784, 187] width 1083 height 34
paste input "2235"
type input "M312235"
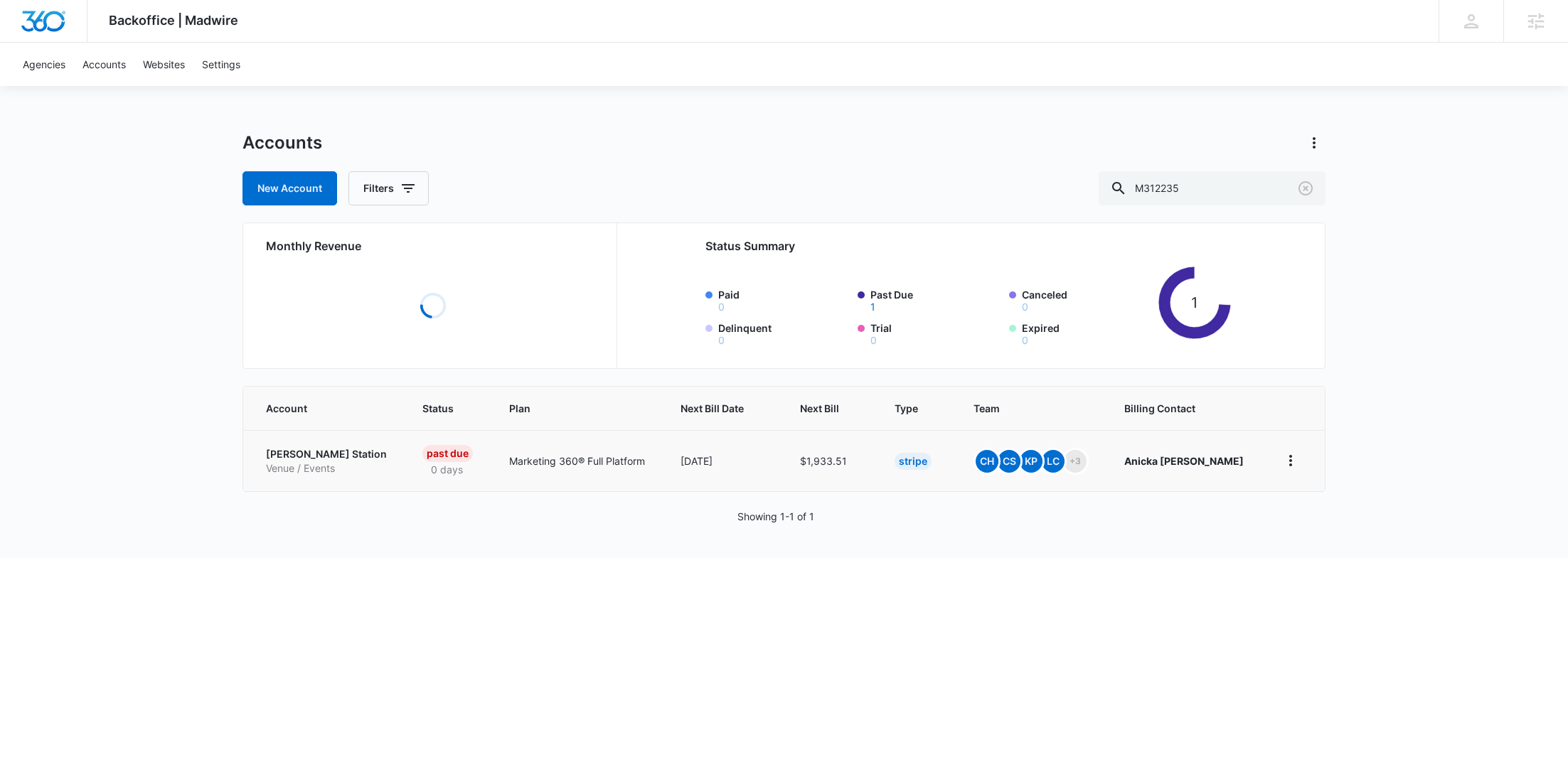
click at [289, 479] on td "[PERSON_NAME] Station Venue / Events" at bounding box center [324, 460] width 162 height 61
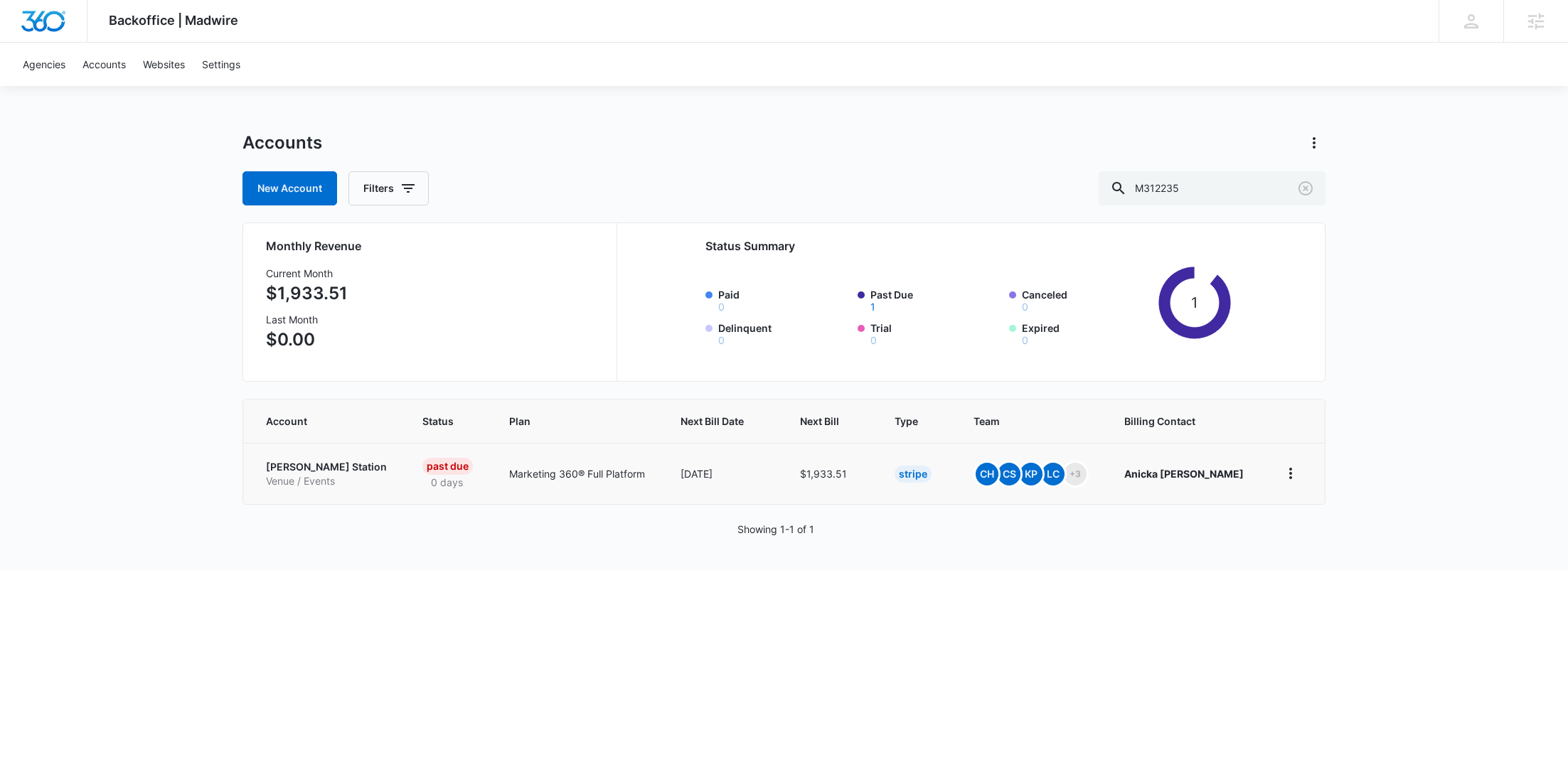
click at [293, 467] on p "[PERSON_NAME] Station" at bounding box center [328, 467] width 123 height 15
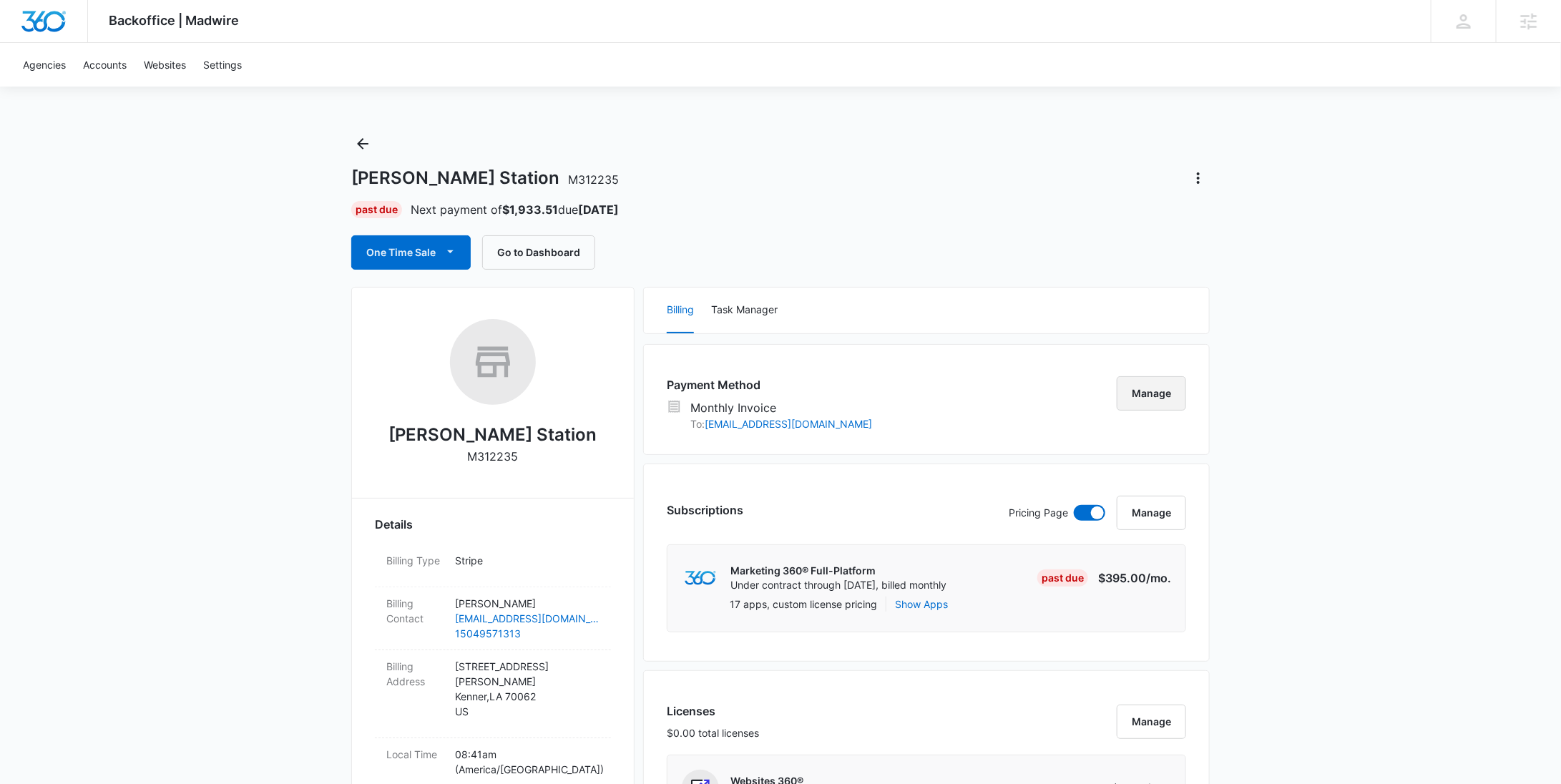
click at [1169, 397] on button "Manage" at bounding box center [1151, 393] width 69 height 34
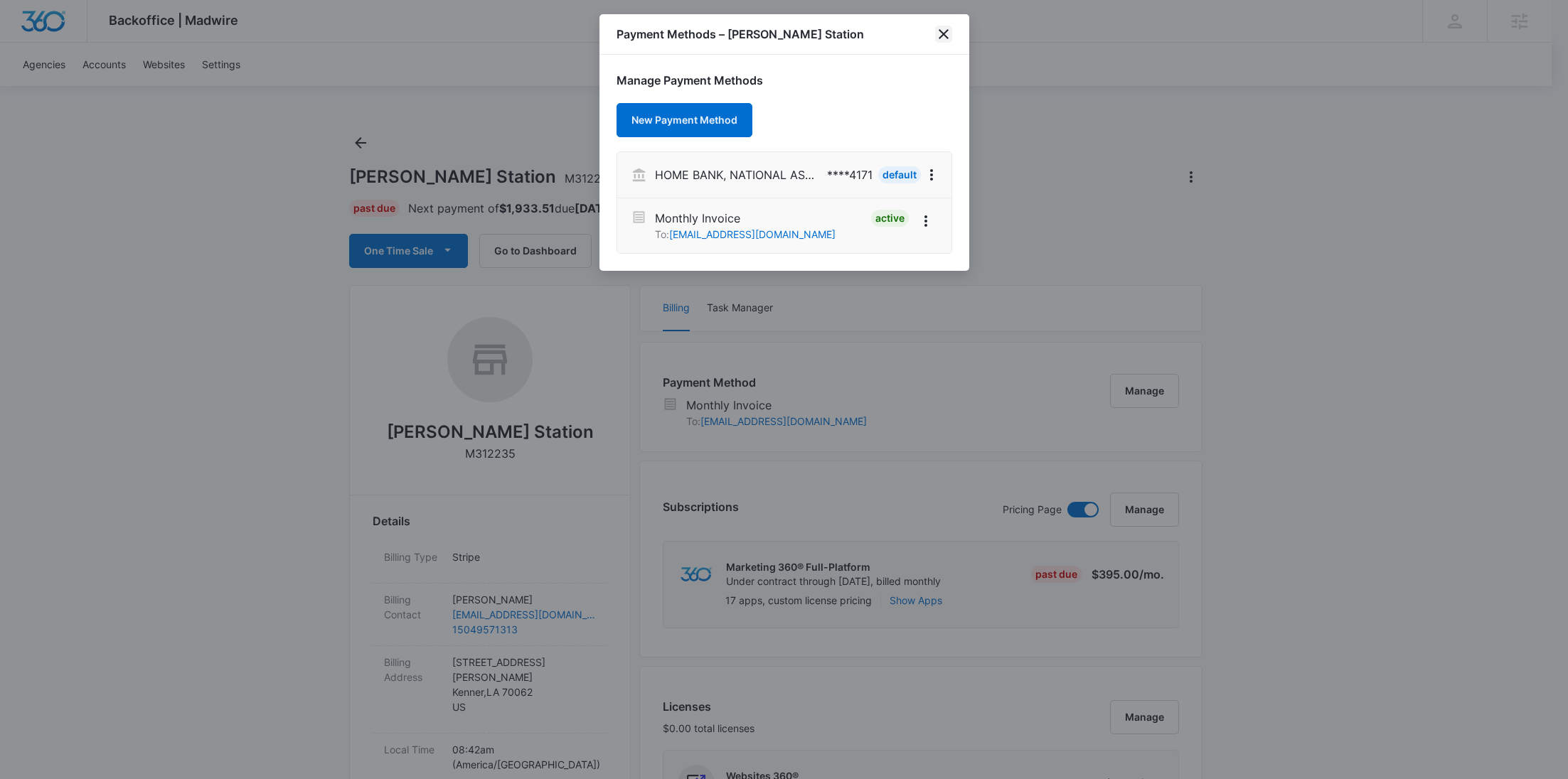
click at [945, 34] on icon "close" at bounding box center [943, 34] width 17 height 17
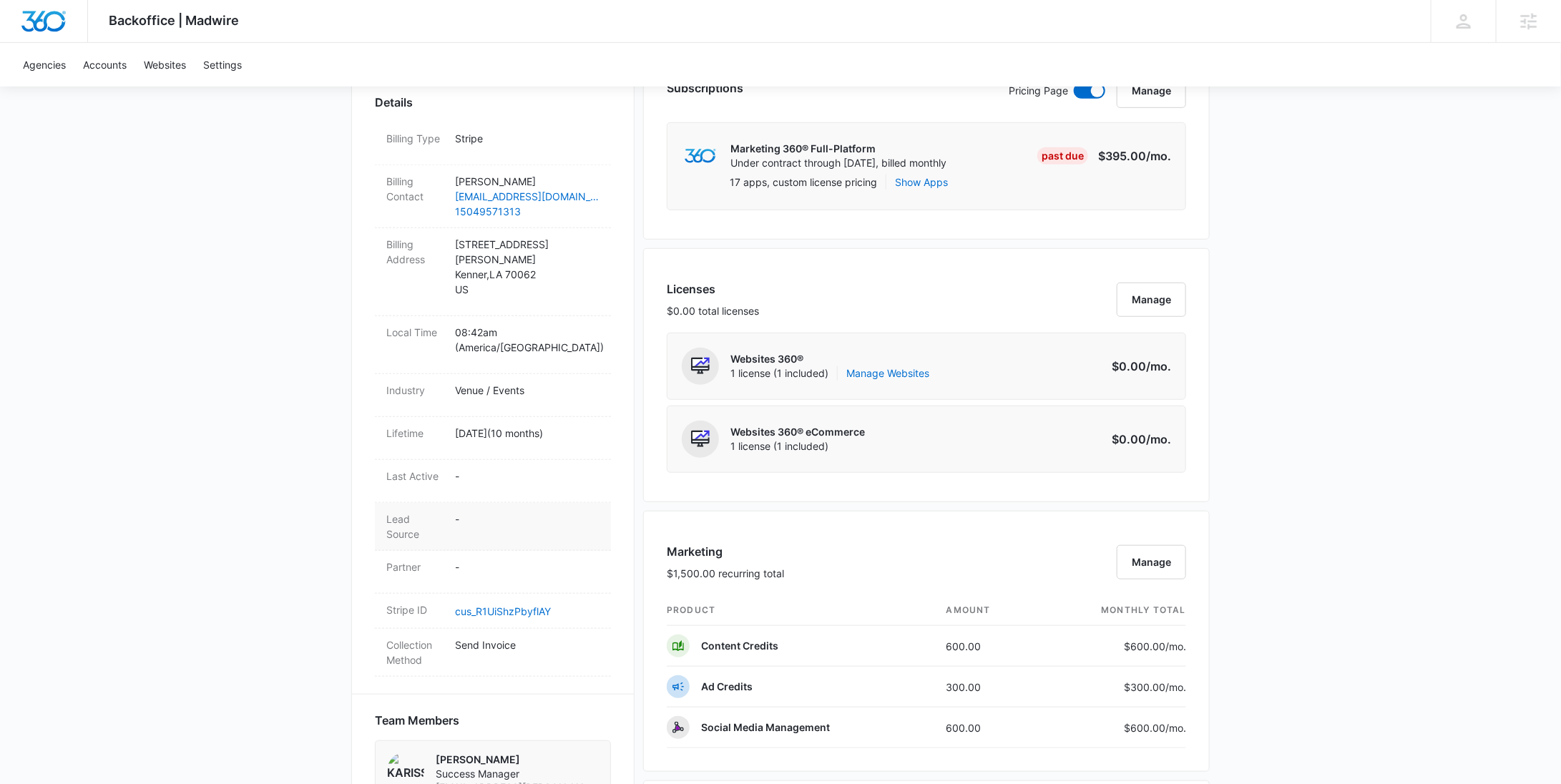
scroll to position [519, 0]
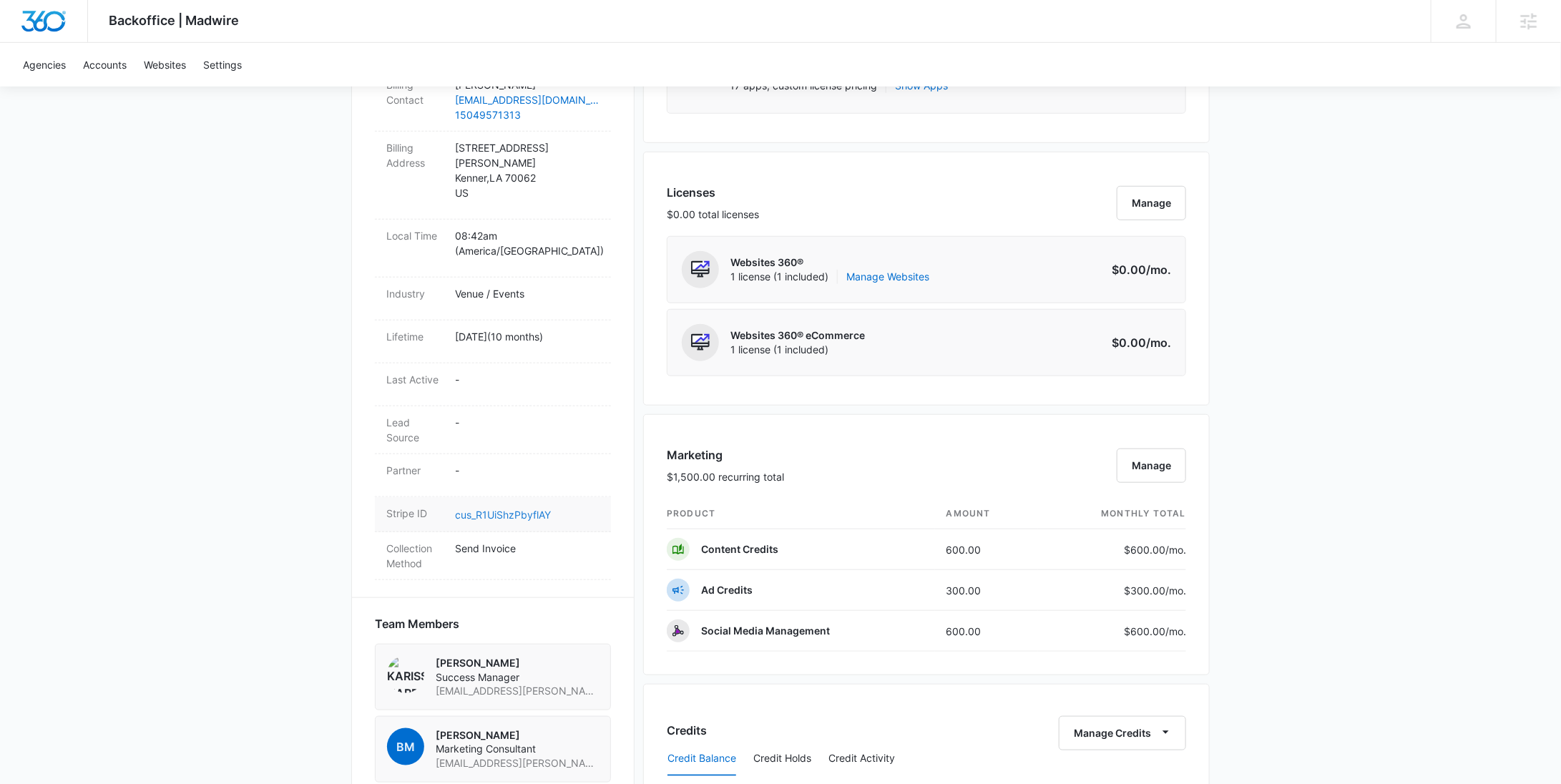
click at [513, 509] on link "cus_R1UiShzPbyflAY" at bounding box center [503, 514] width 96 height 12
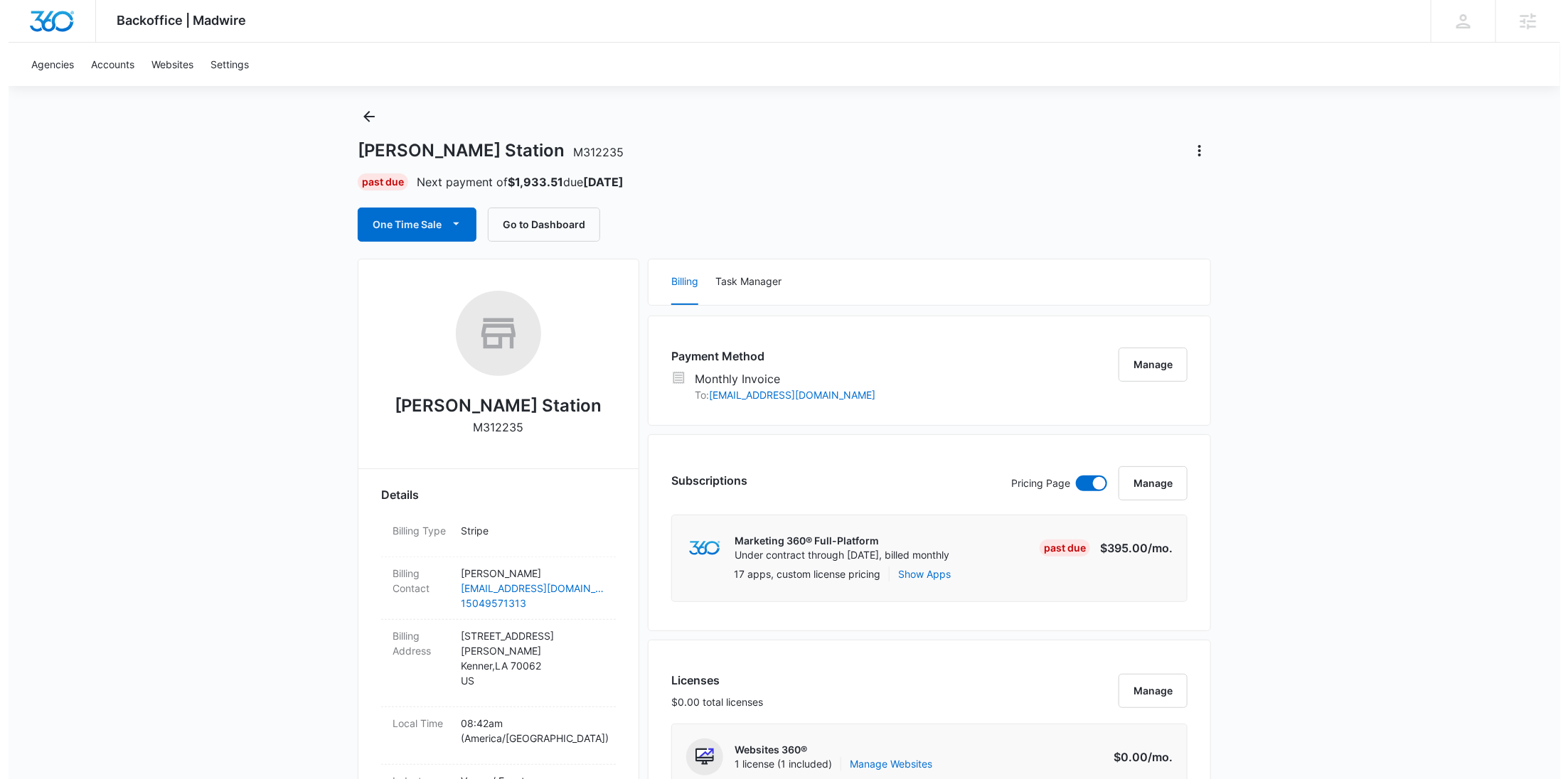
scroll to position [0, 0]
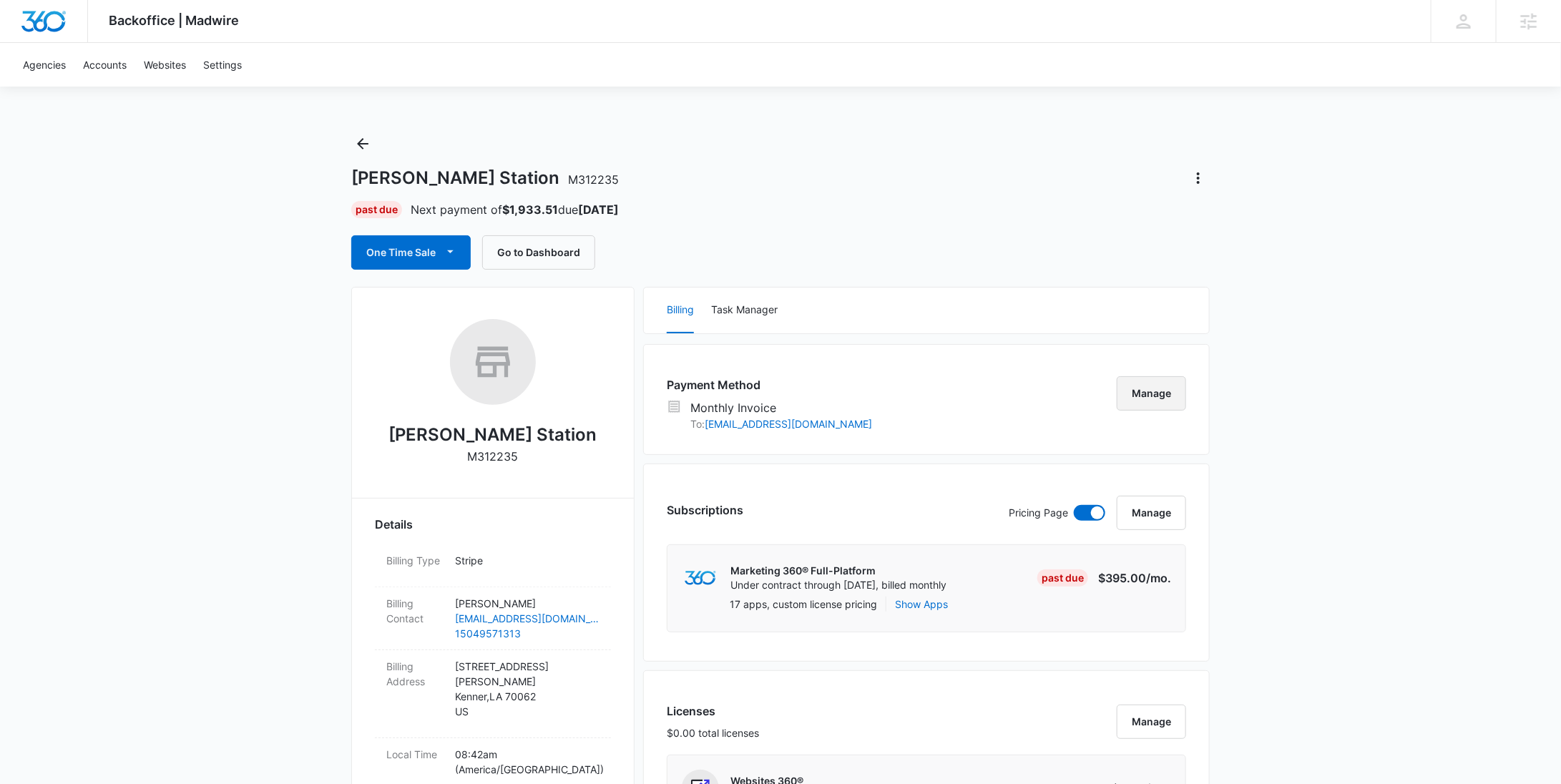
click at [1147, 394] on button "Manage" at bounding box center [1151, 393] width 69 height 34
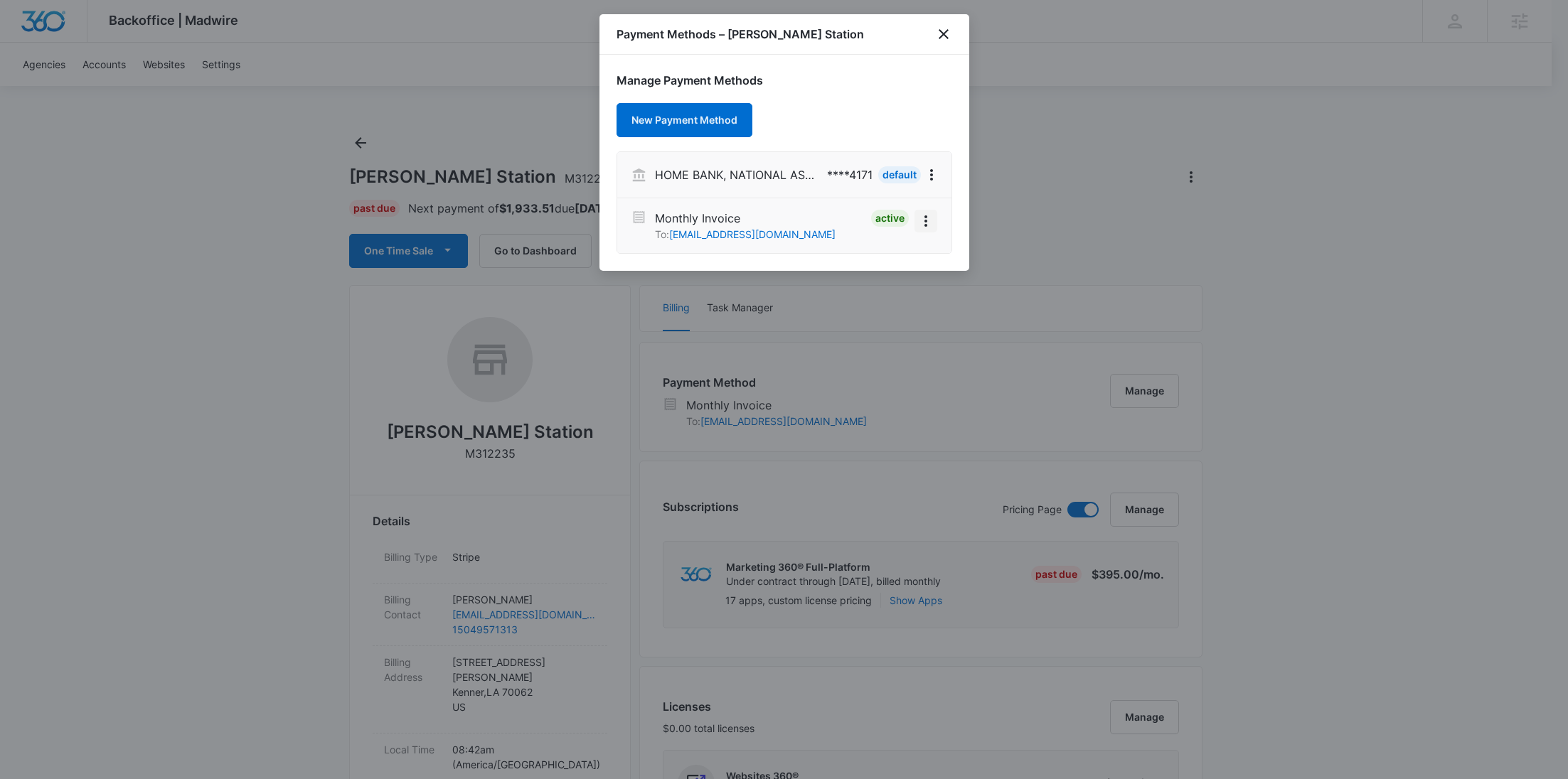
click at [924, 227] on icon "View More" at bounding box center [926, 220] width 17 height 17
click at [894, 195] on div "Deactivate" at bounding box center [886, 181] width 103 height 46
click at [933, 218] on icon "View More" at bounding box center [926, 220] width 17 height 17
click at [897, 177] on div "Deactivate" at bounding box center [876, 181] width 50 height 10
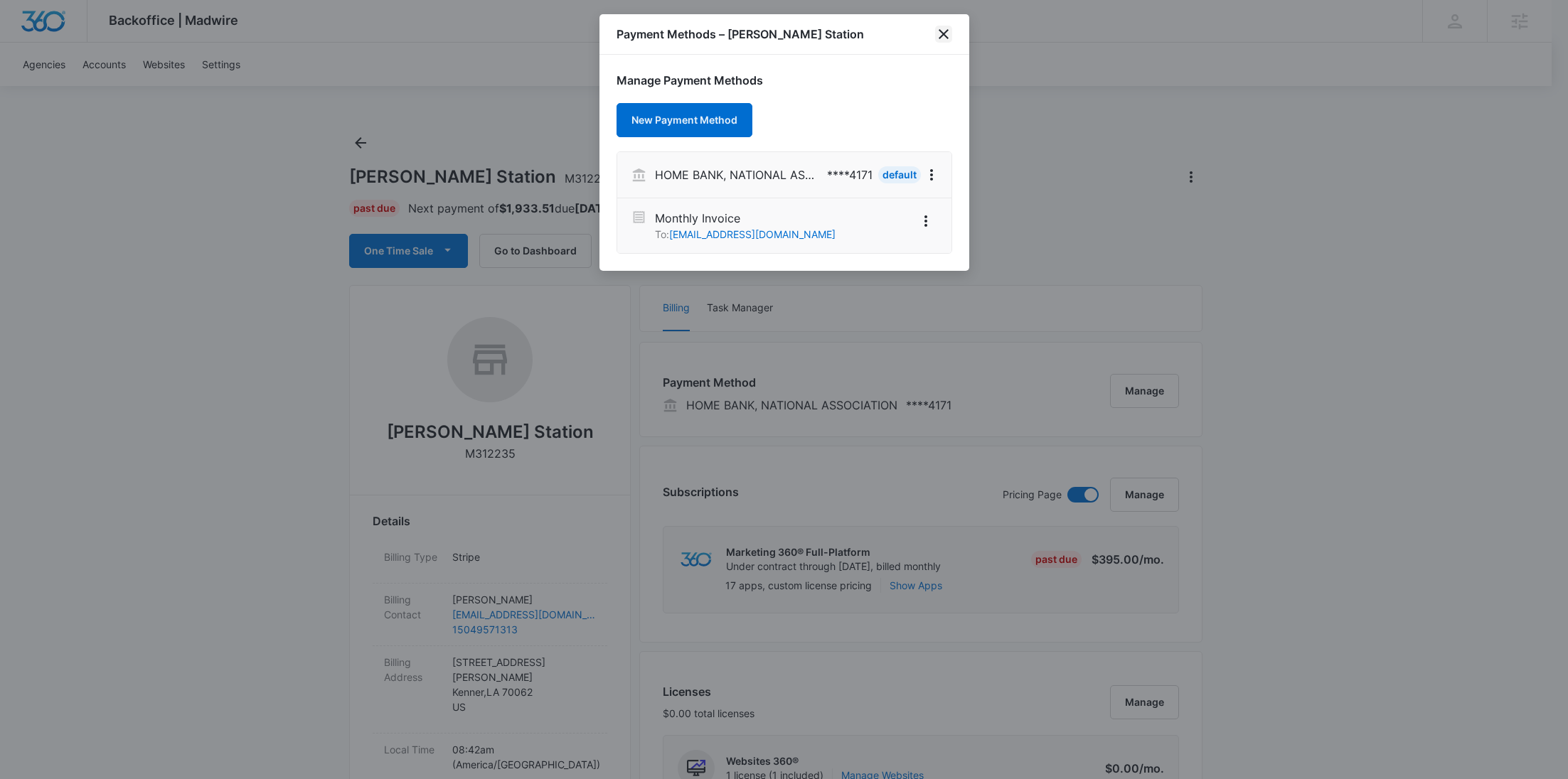
drag, startPoint x: 944, startPoint y: 40, endPoint x: 972, endPoint y: 129, distance: 93.3
click at [944, 40] on icon "close" at bounding box center [943, 34] width 17 height 17
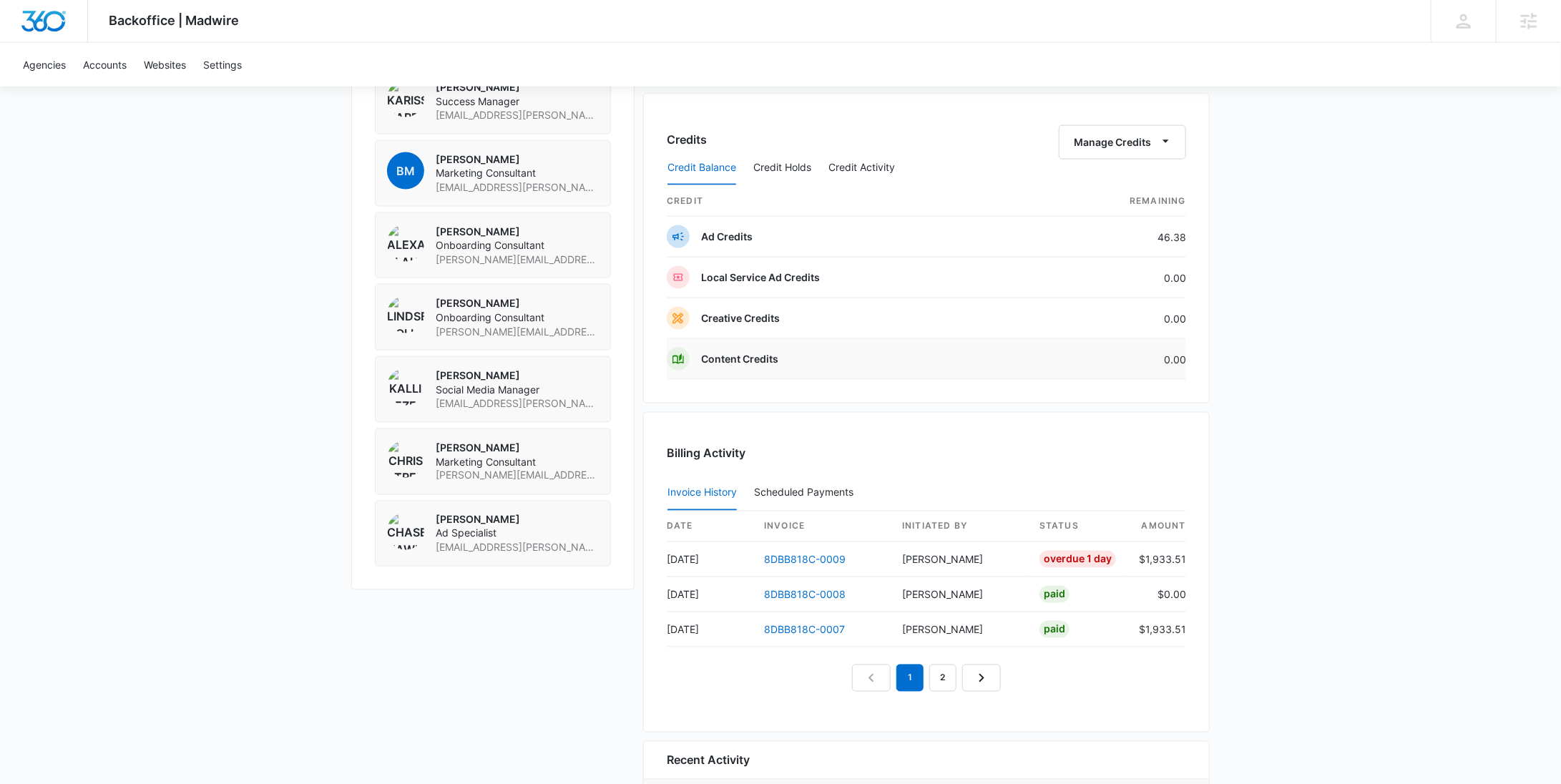
scroll to position [1110, 0]
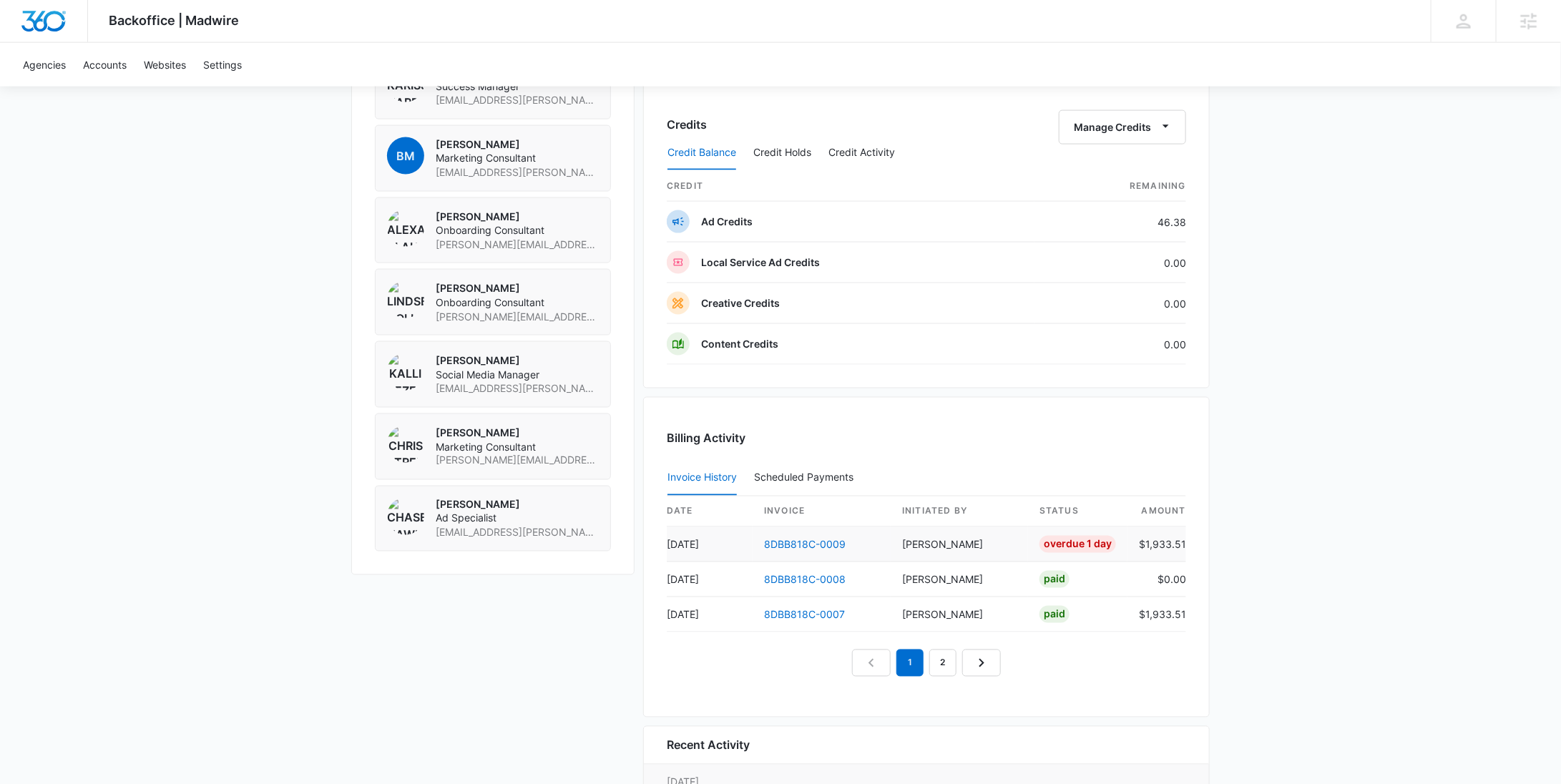
click at [1155, 539] on td "$1,933.51" at bounding box center [1157, 545] width 59 height 35
copy td "1,933.51"
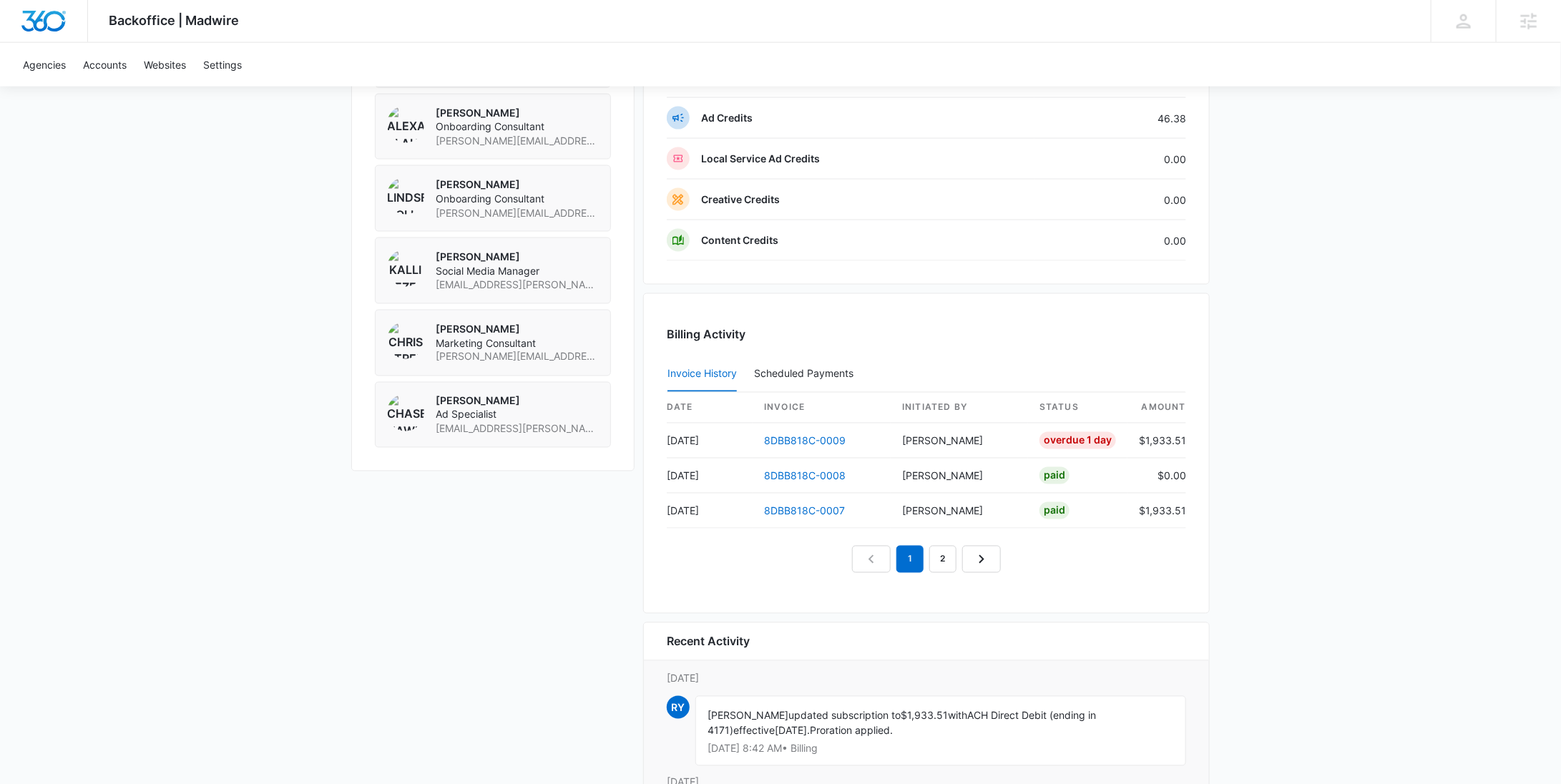
scroll to position [1412, 0]
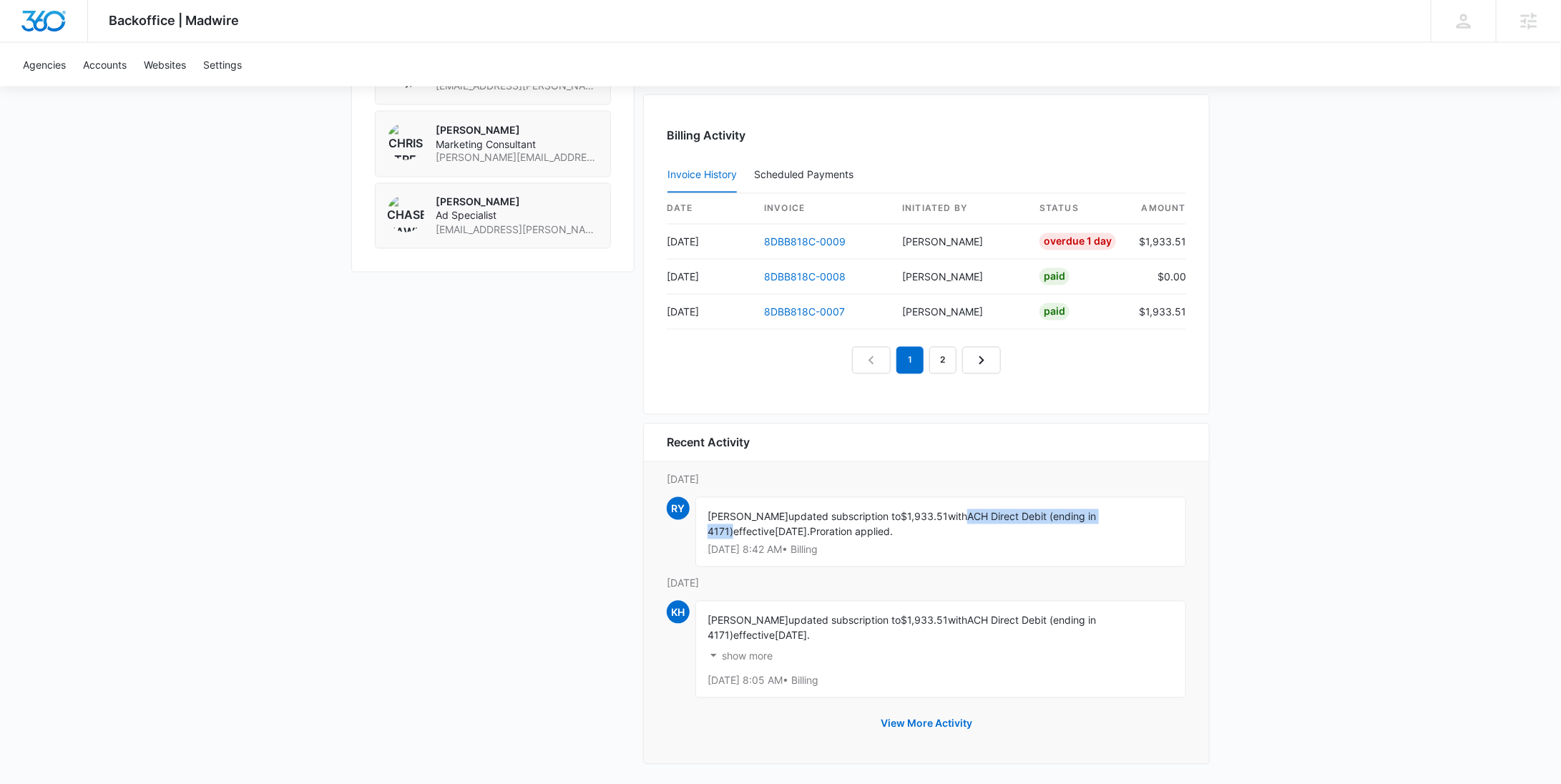
drag, startPoint x: 1127, startPoint y: 510, endPoint x: 971, endPoint y: 514, distance: 156.1
click at [971, 514] on span "ACH Direct Debit (ending in 4171)" at bounding box center [902, 525] width 388 height 28
copy span "ACH Direct Debit (ending in 4171)"
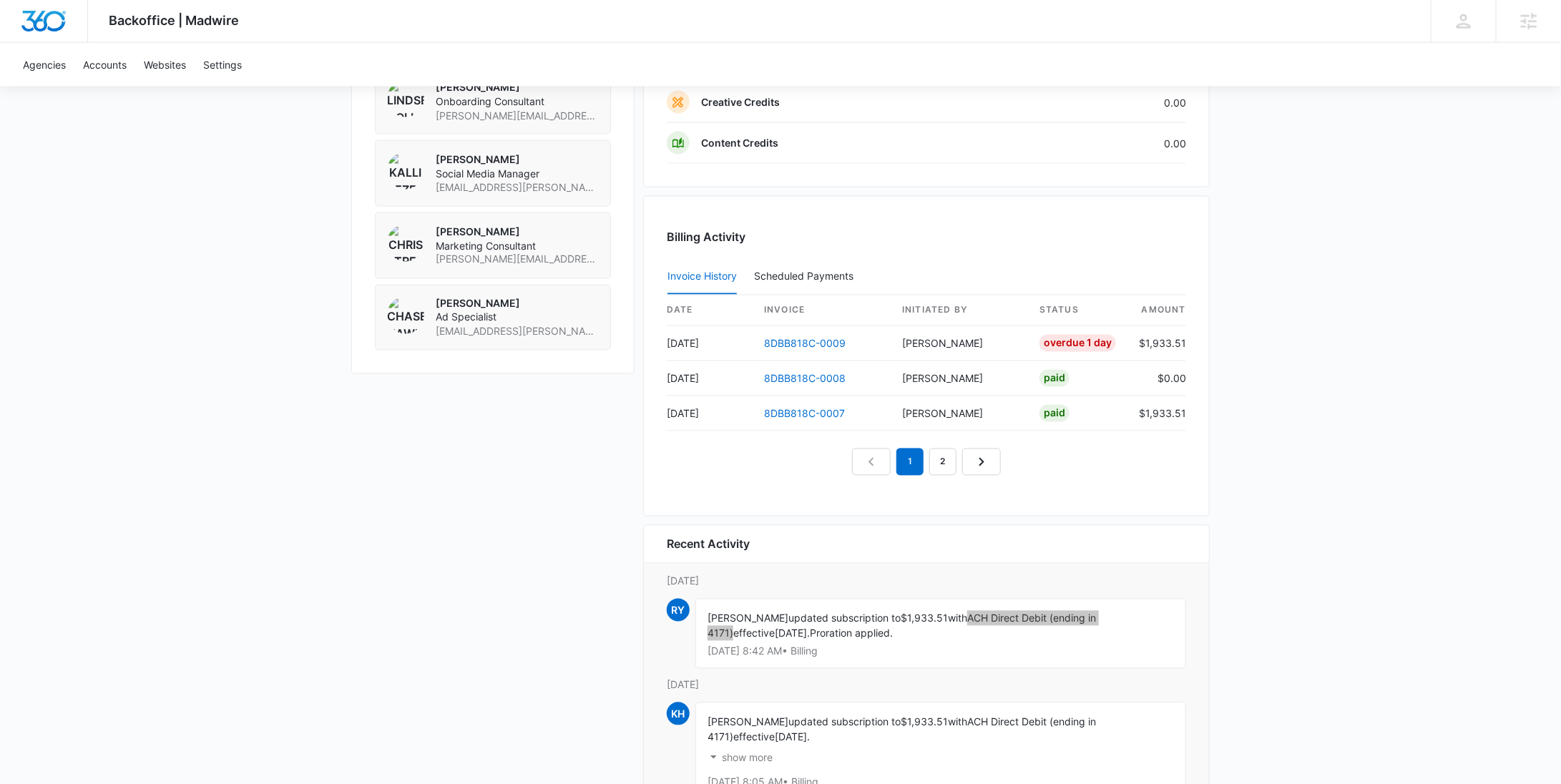
scroll to position [0, 0]
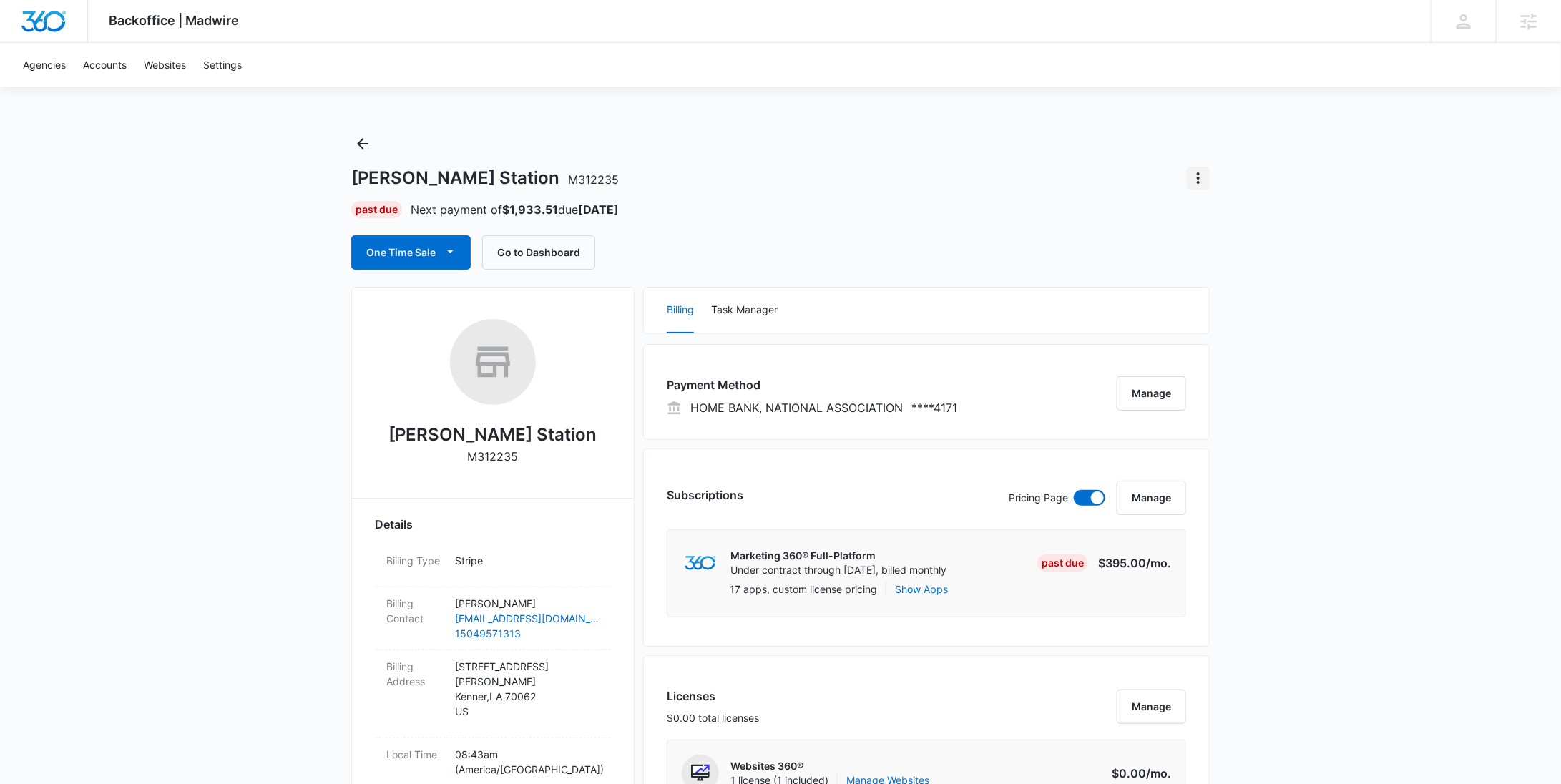
click at [1205, 179] on icon "Actions" at bounding box center [1198, 178] width 17 height 17
